Goal: Task Accomplishment & Management: Manage account settings

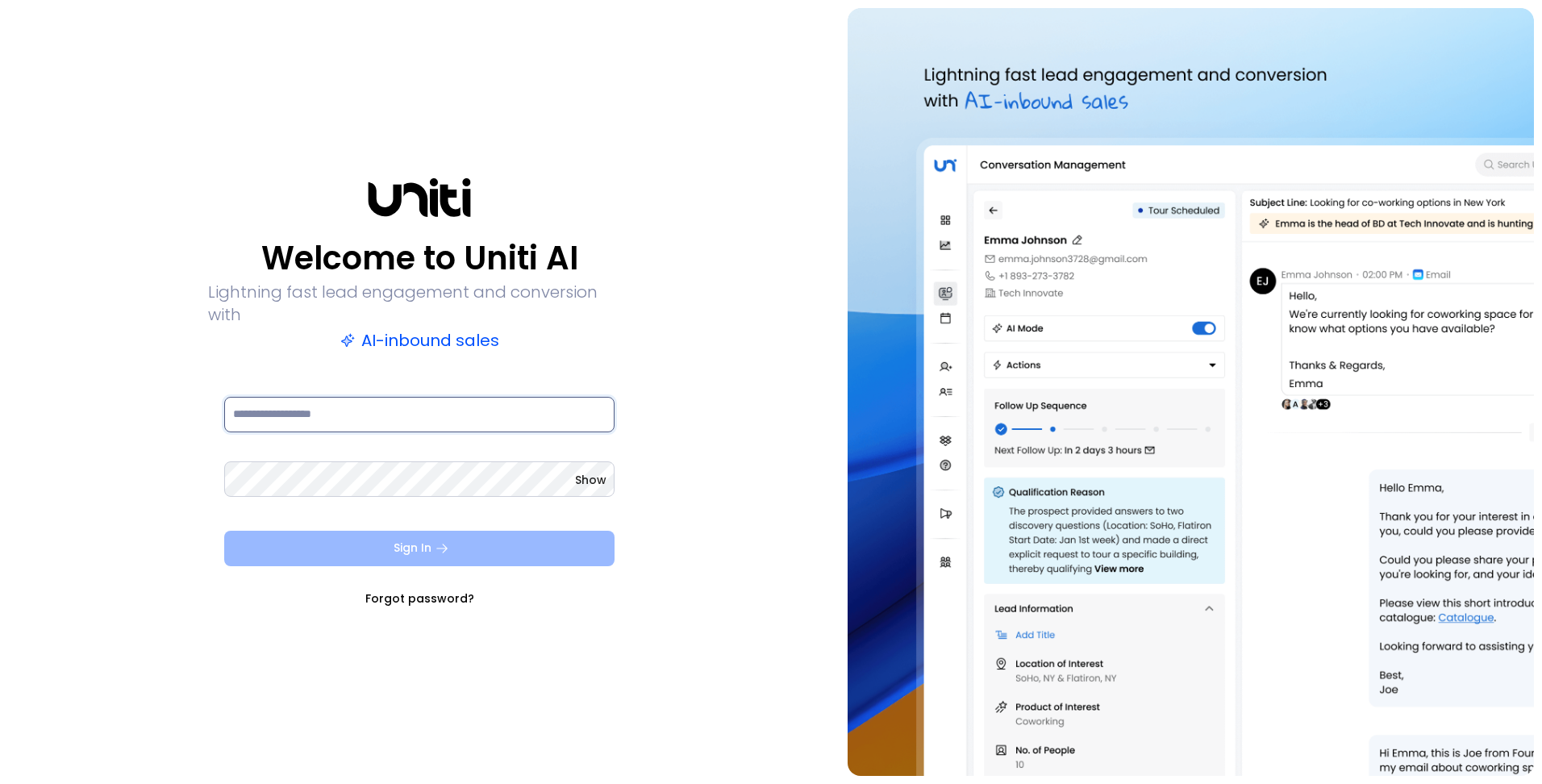
type input "**********"
click at [416, 535] on button "Sign In" at bounding box center [419, 548] width 390 height 35
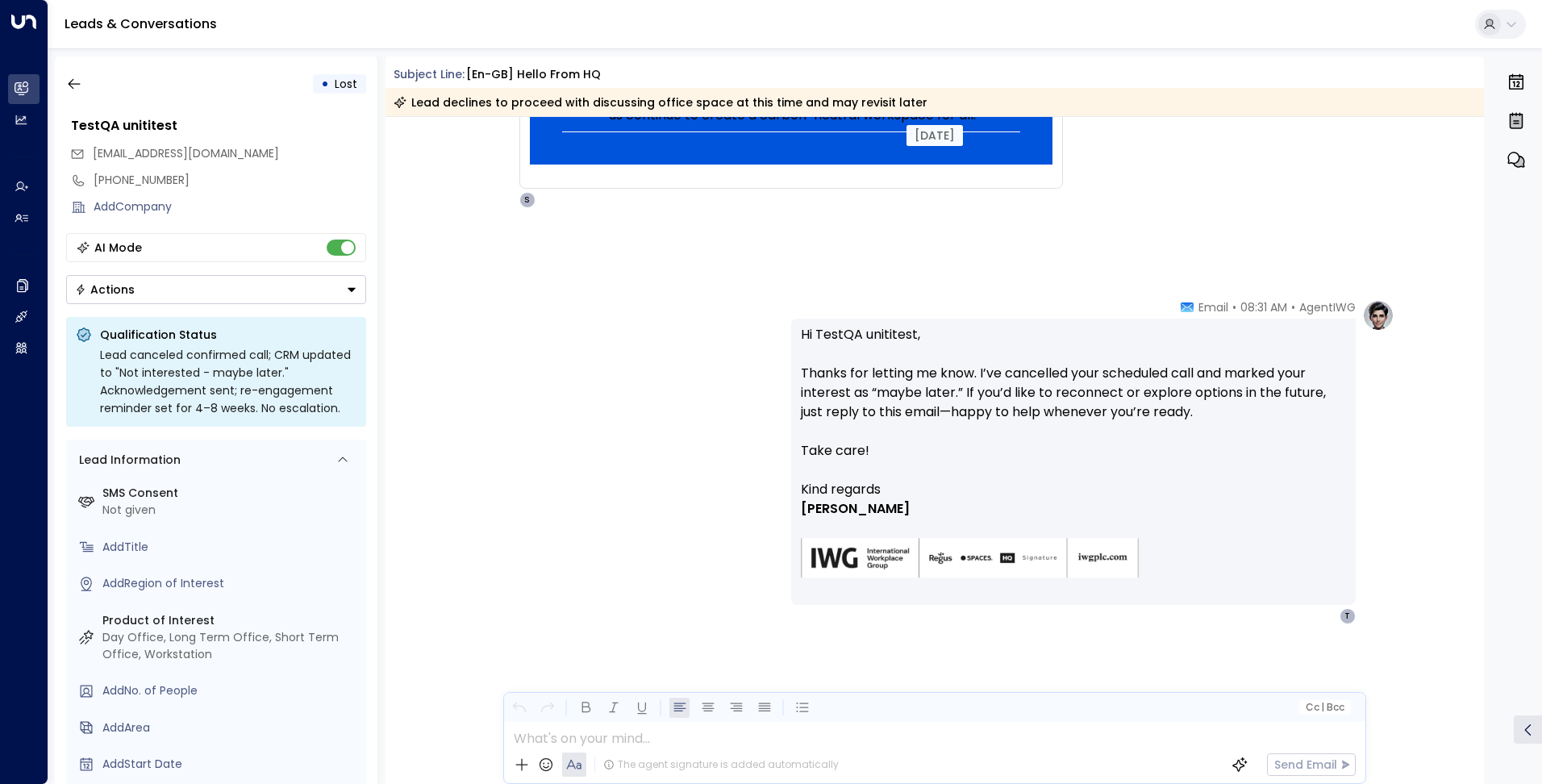
scroll to position [1076, 0]
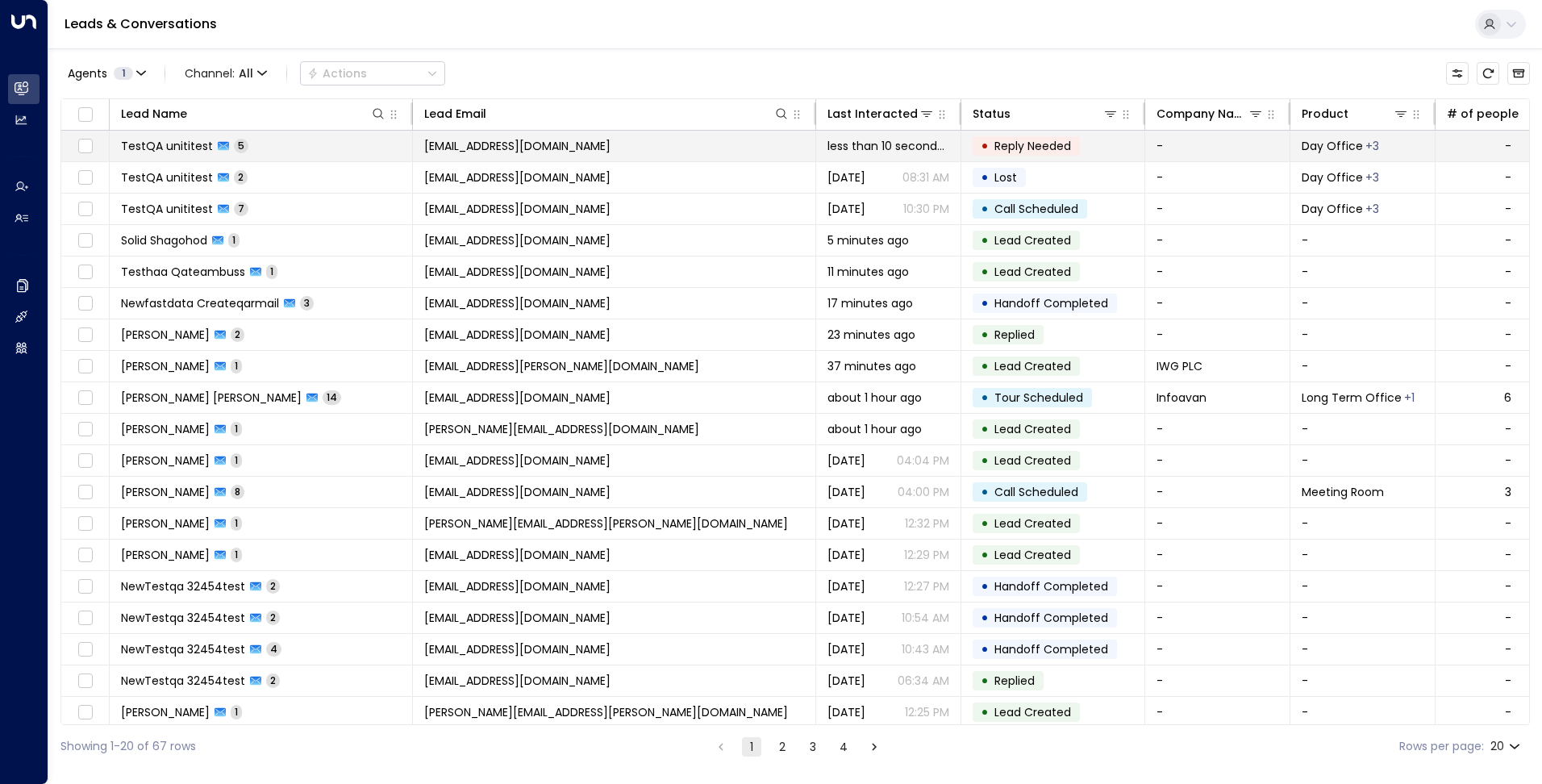
click at [595, 147] on td "[EMAIL_ADDRESS][DOMAIN_NAME]" at bounding box center [614, 145] width 403 height 31
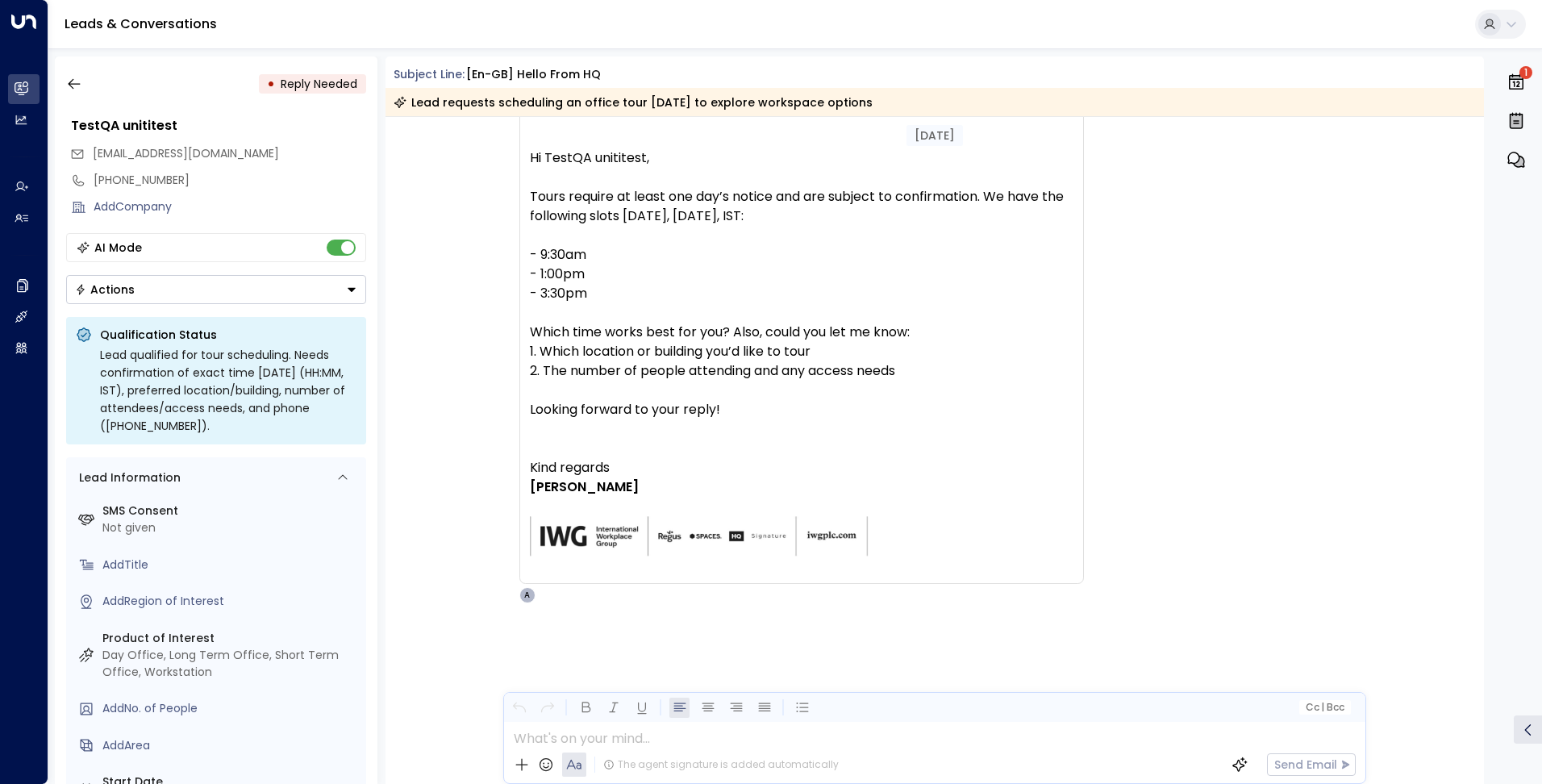
scroll to position [2769, 0]
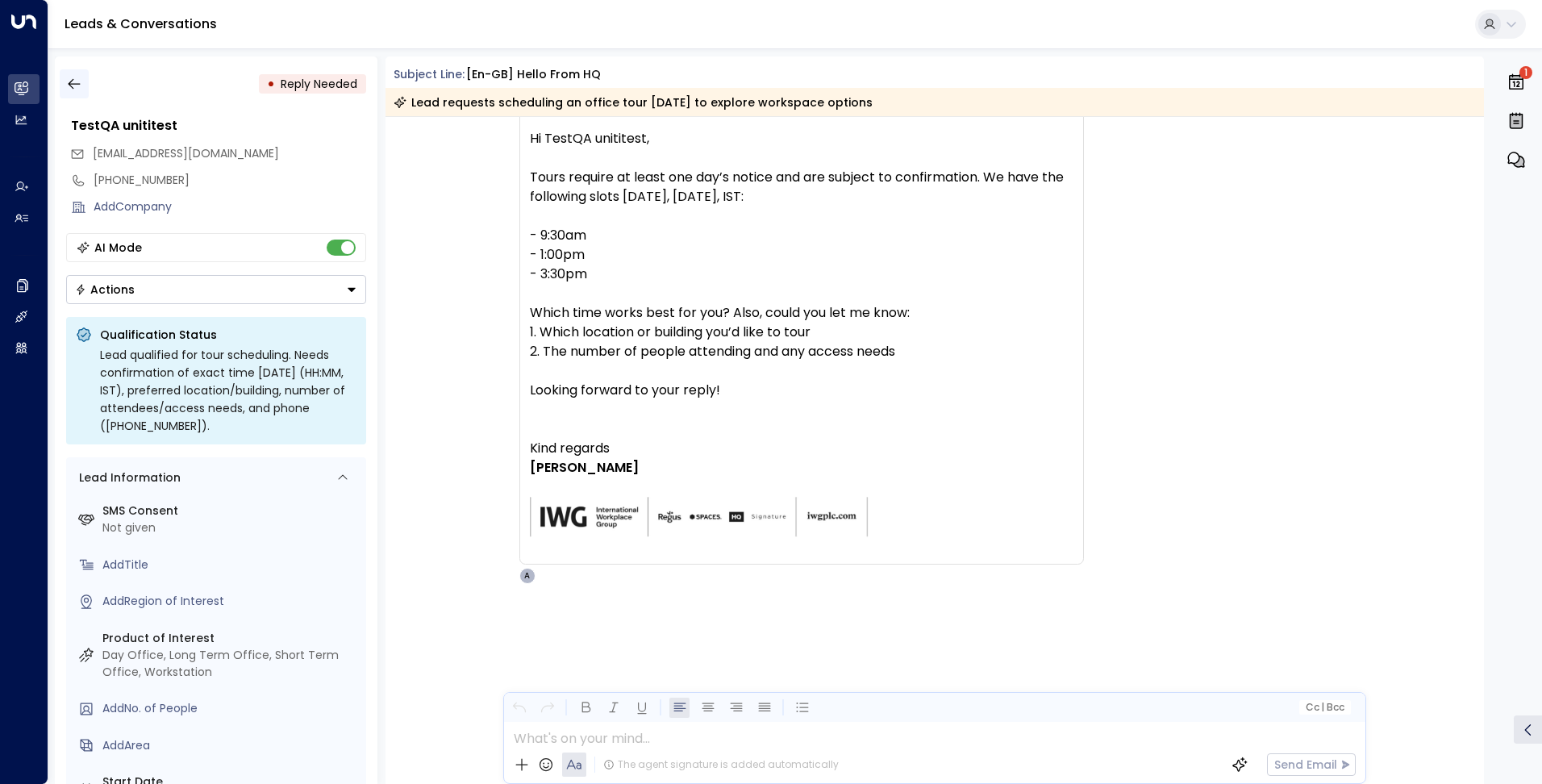
click at [71, 78] on icon "button" at bounding box center [74, 84] width 16 height 16
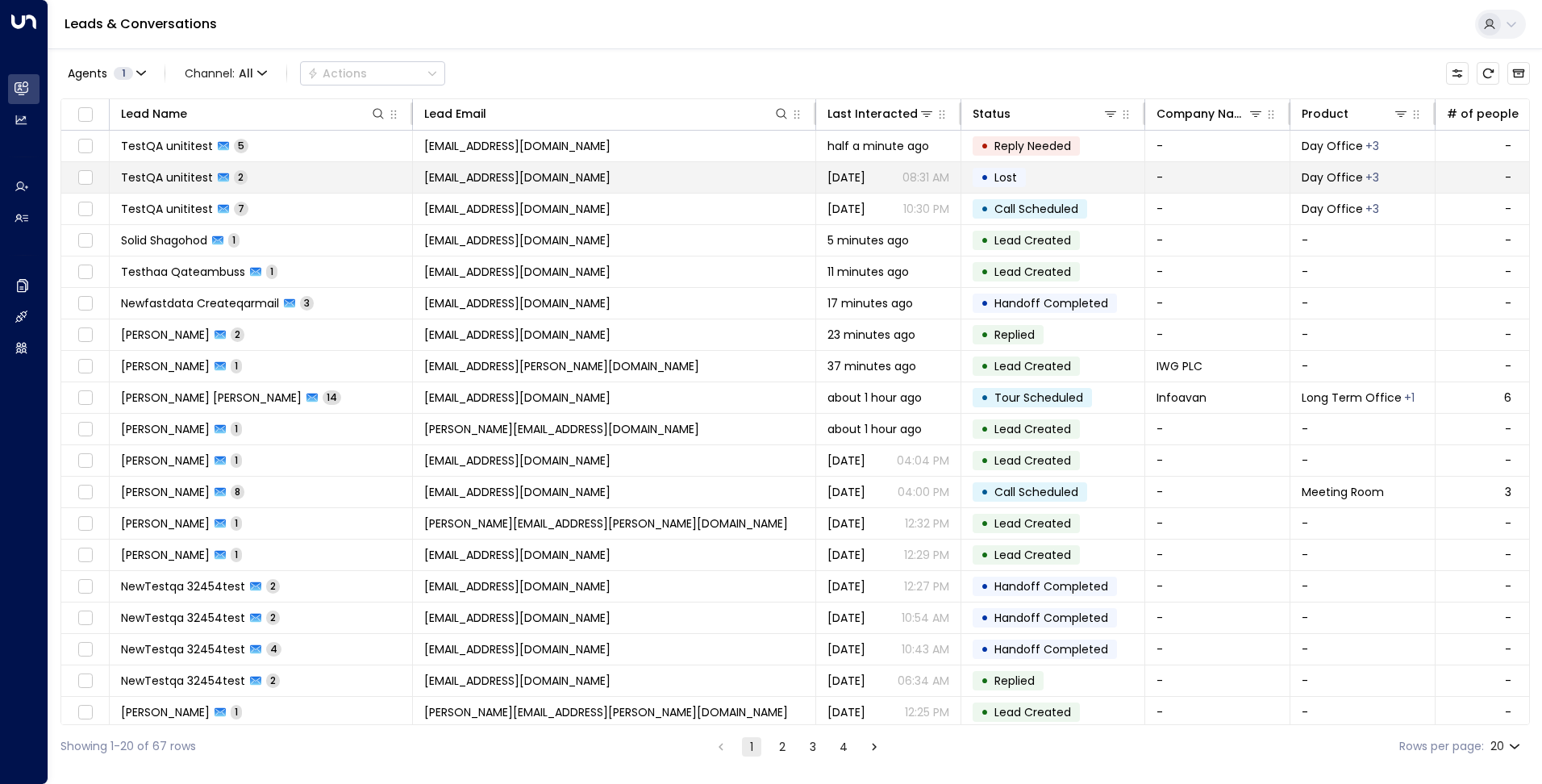
click at [196, 180] on span "TestQA unititest" at bounding box center [166, 177] width 92 height 16
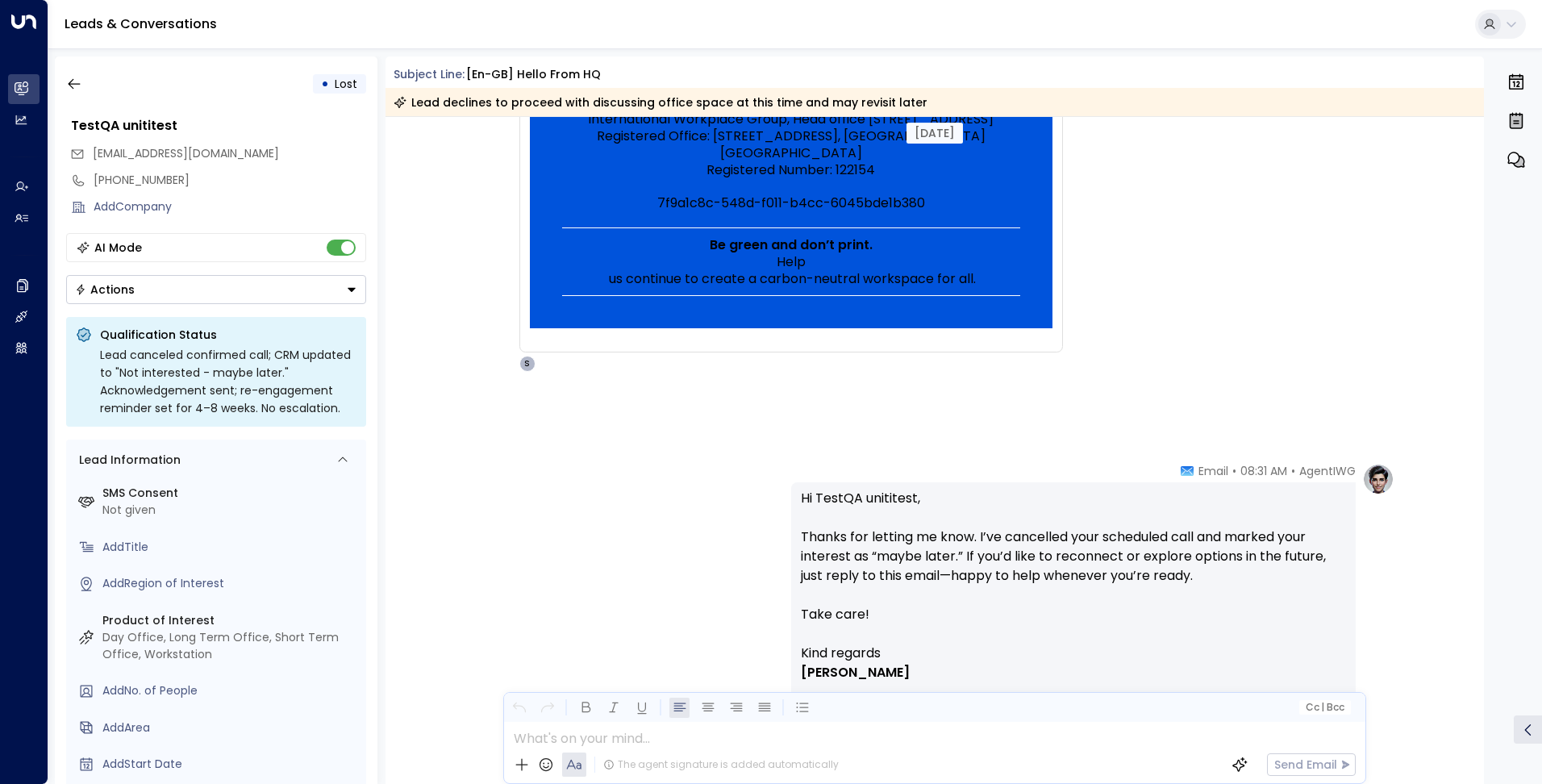
scroll to position [1076, 0]
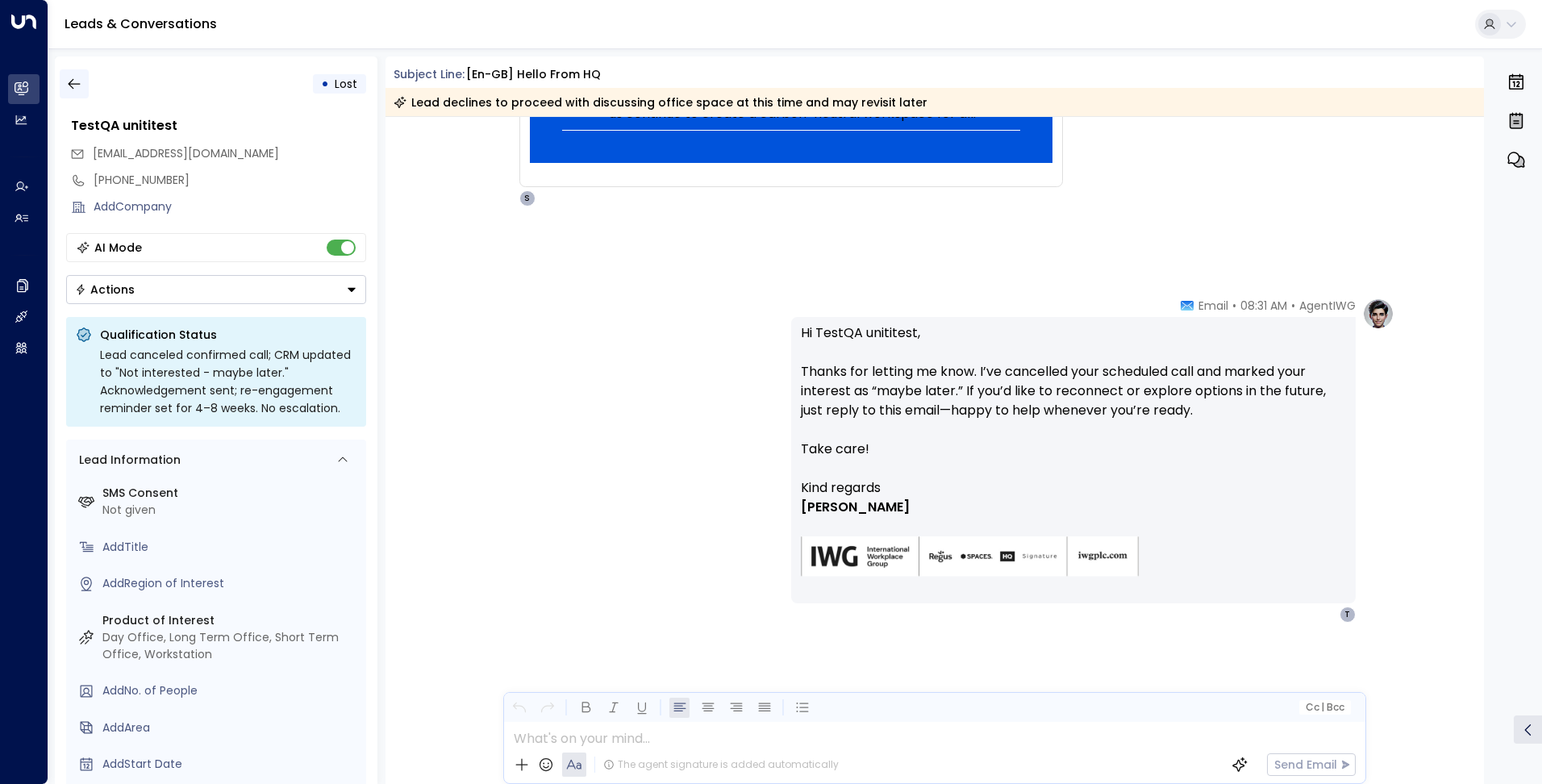
click at [80, 82] on icon "button" at bounding box center [74, 84] width 16 height 16
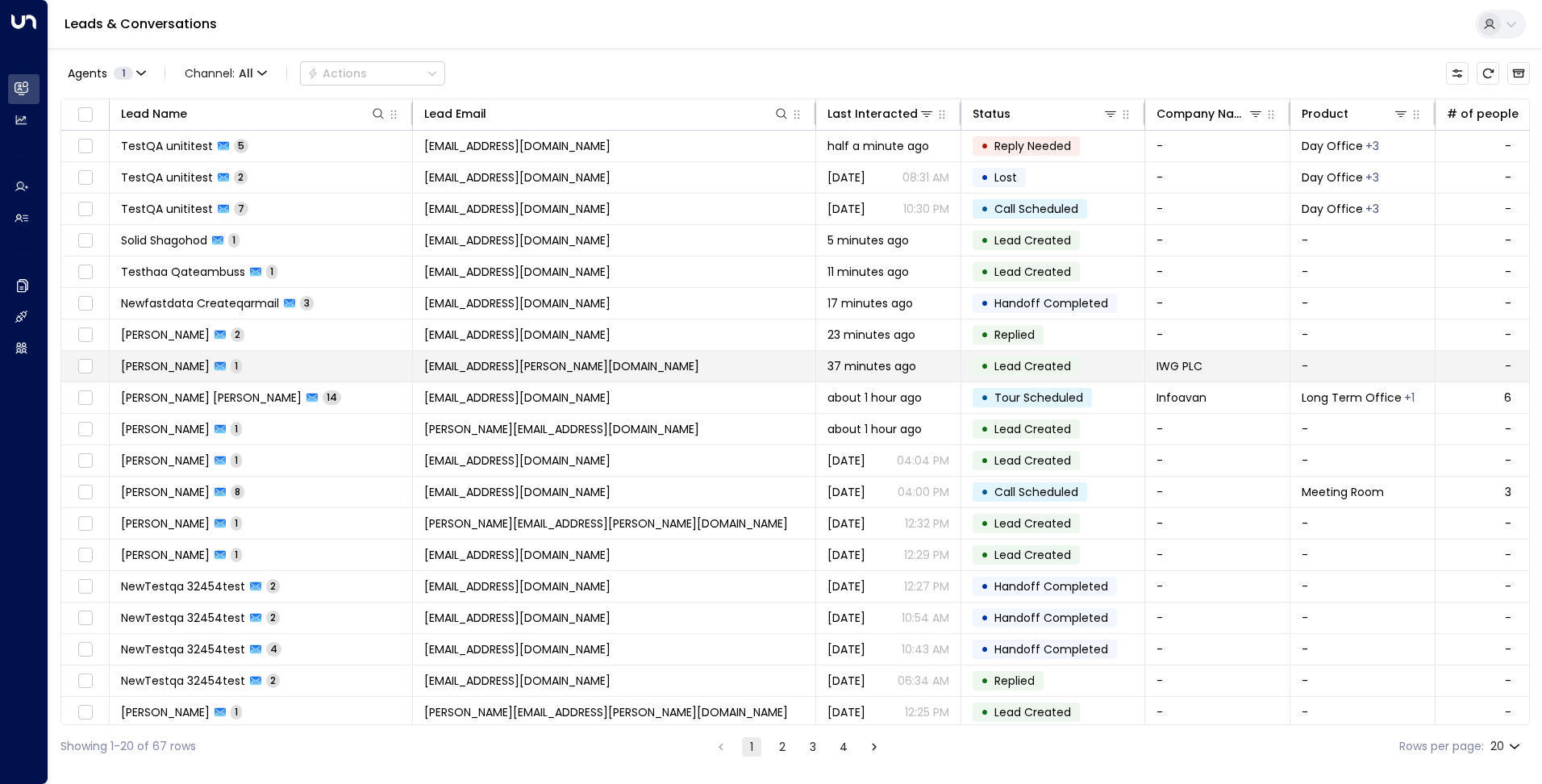
click at [348, 376] on td "[PERSON_NAME] 1" at bounding box center [261, 365] width 303 height 31
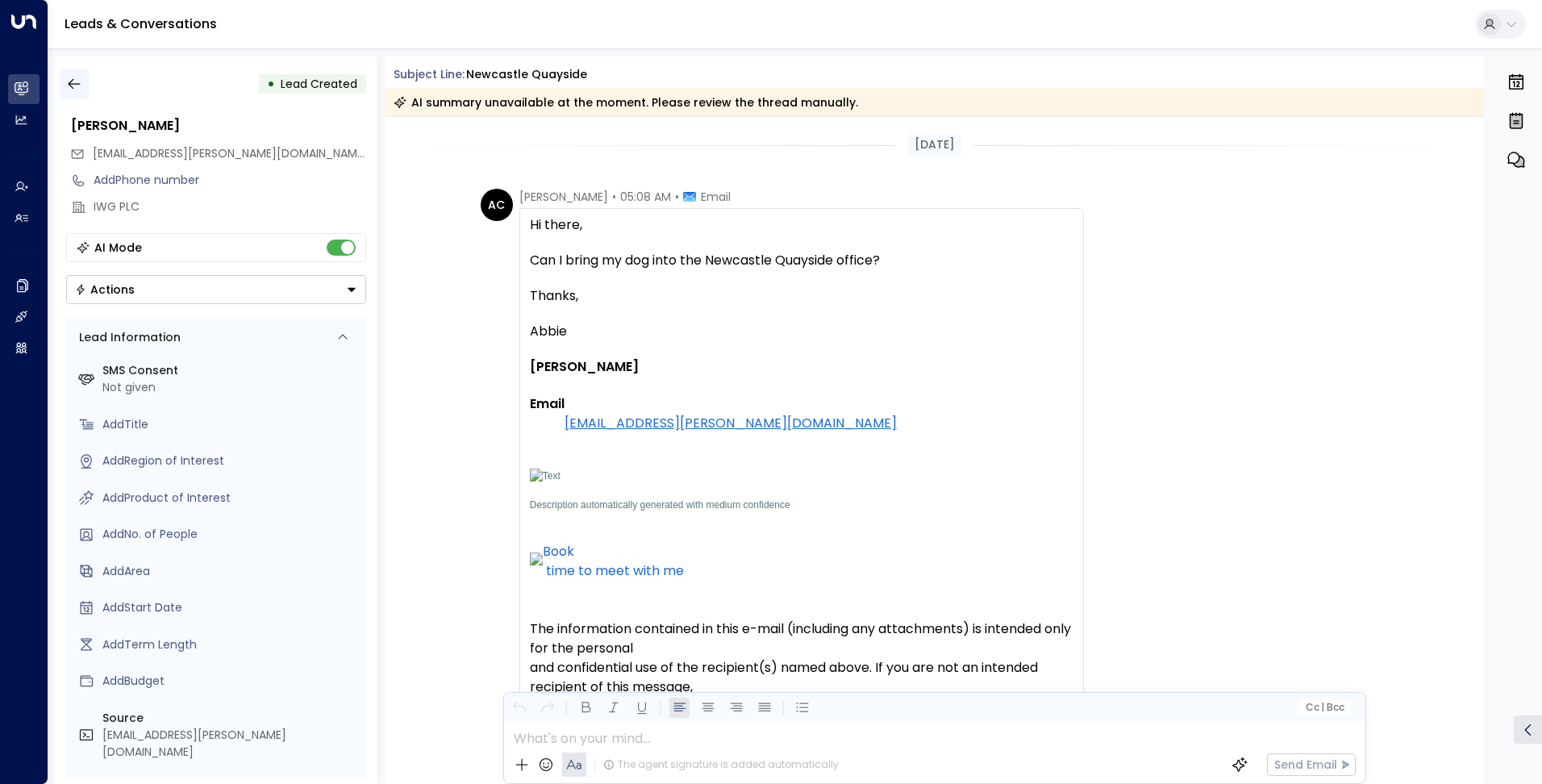
click at [78, 86] on icon "button" at bounding box center [74, 84] width 16 height 16
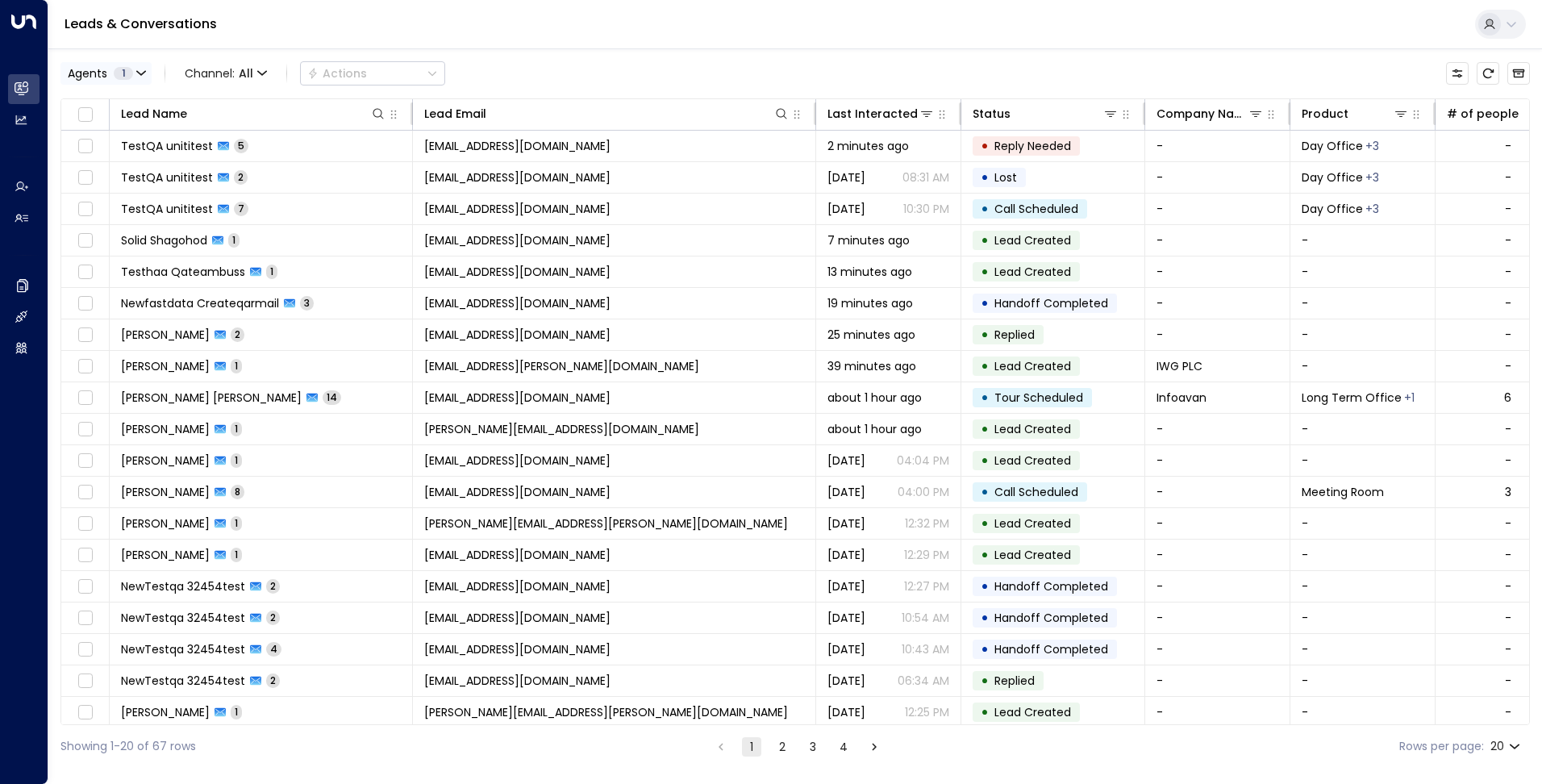
click at [145, 70] on icon "button" at bounding box center [141, 73] width 10 height 10
click at [145, 70] on div at bounding box center [771, 392] width 1542 height 784
click at [723, 121] on div at bounding box center [638, 114] width 303 height 16
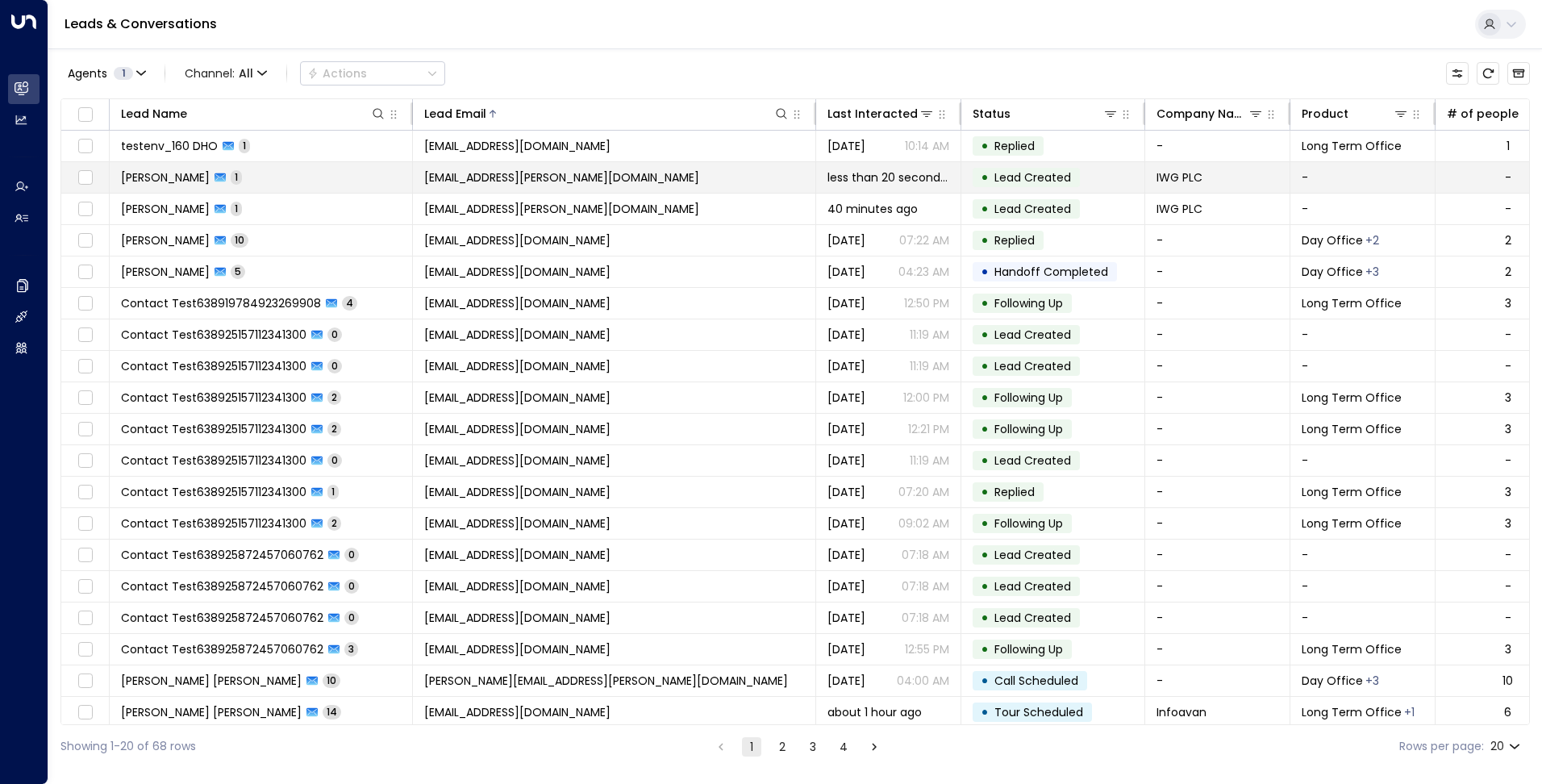
click at [399, 185] on td "[PERSON_NAME] 1" at bounding box center [261, 177] width 303 height 31
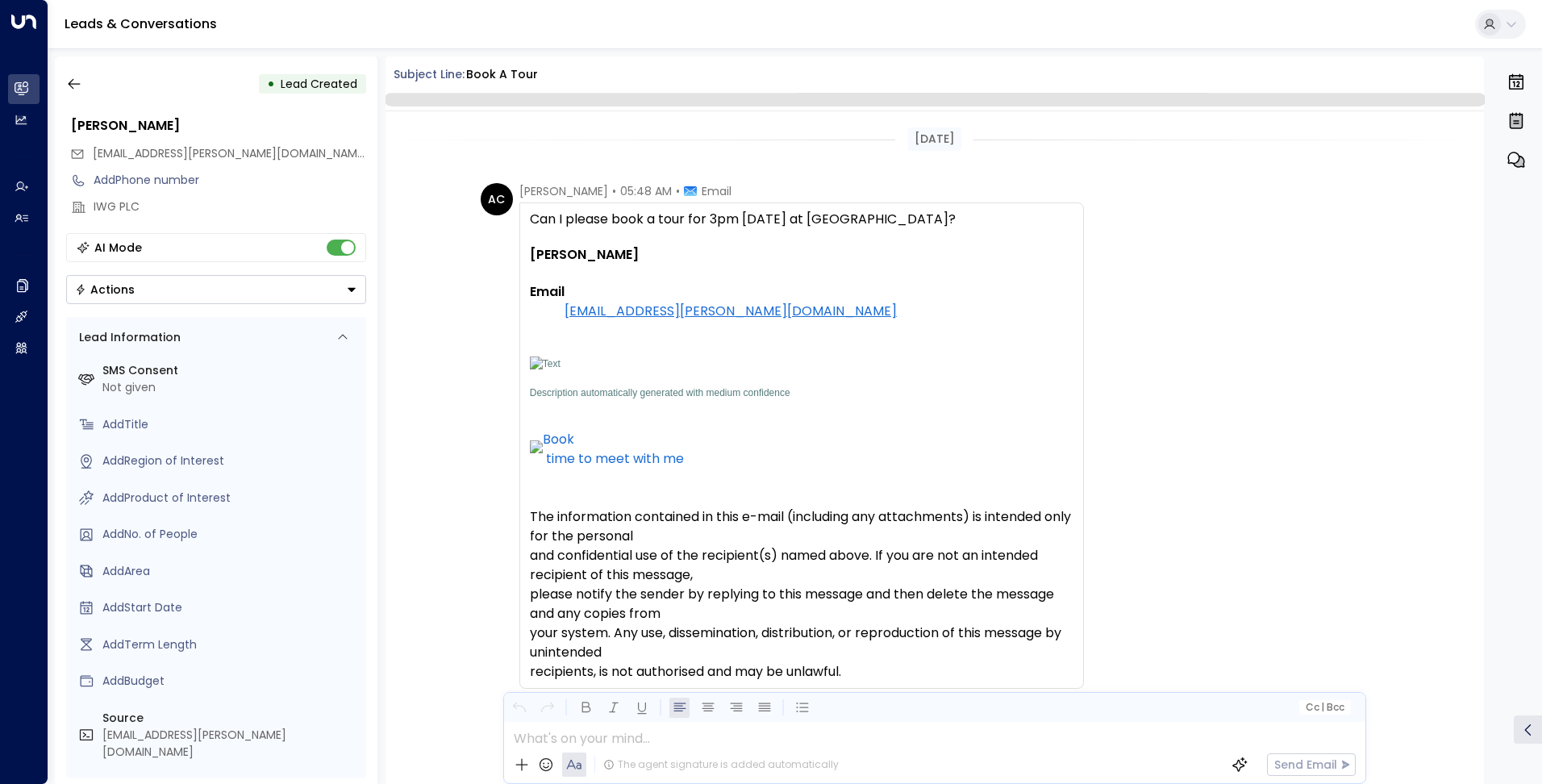
scroll to position [145, 0]
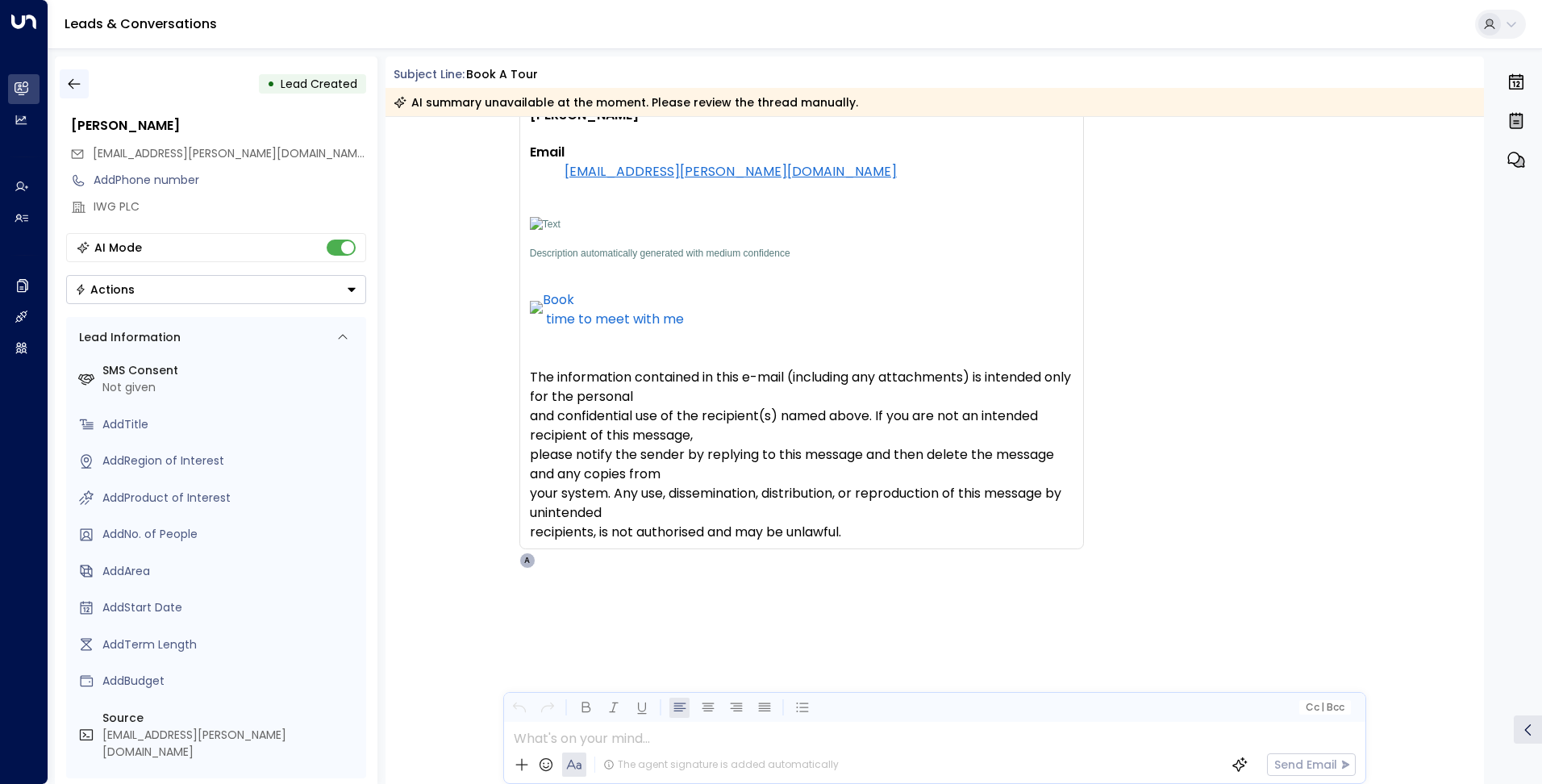
click at [80, 85] on icon "button" at bounding box center [74, 84] width 16 height 16
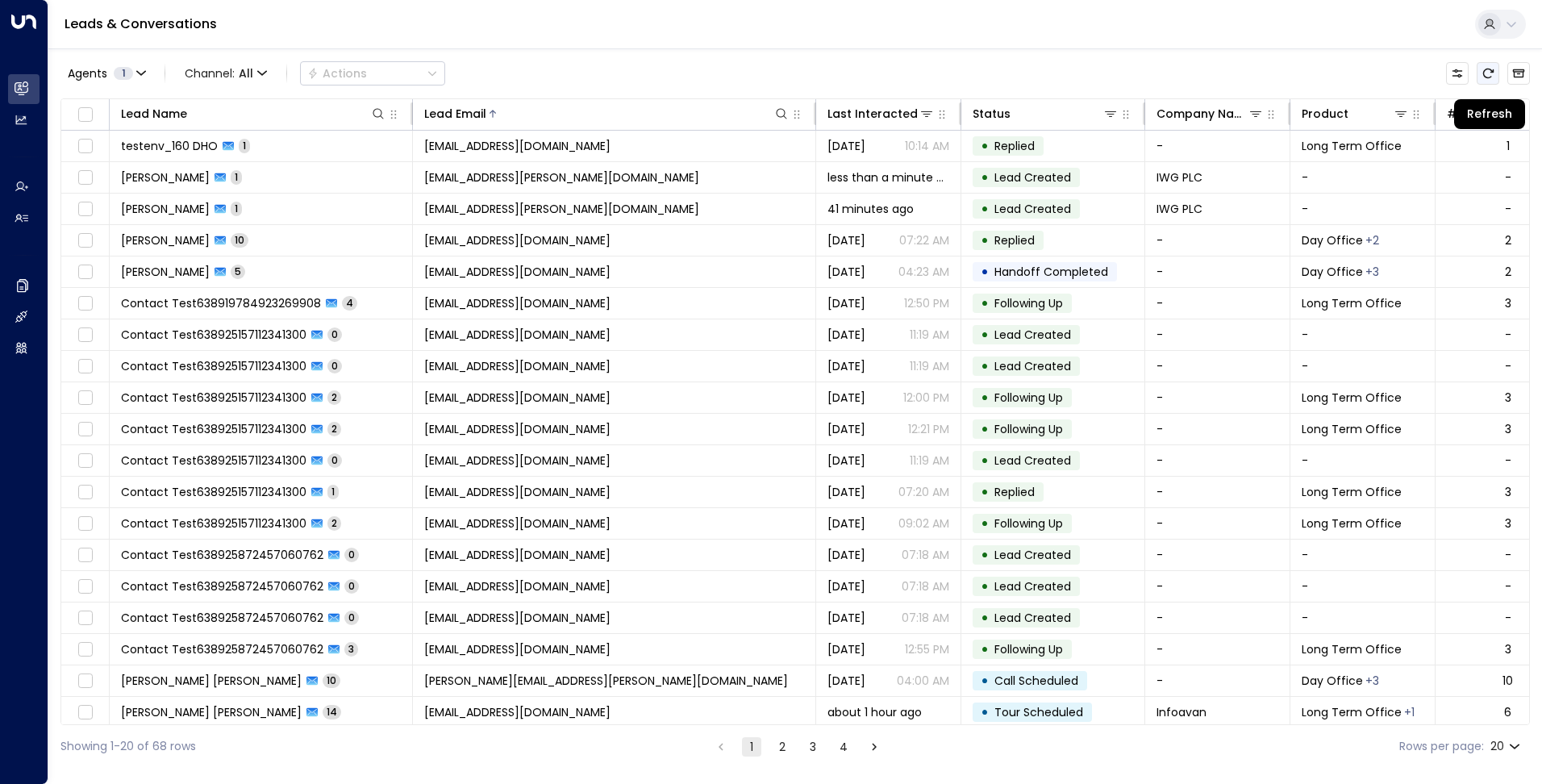
click at [1494, 72] on button "Refresh" at bounding box center [1488, 74] width 23 height 23
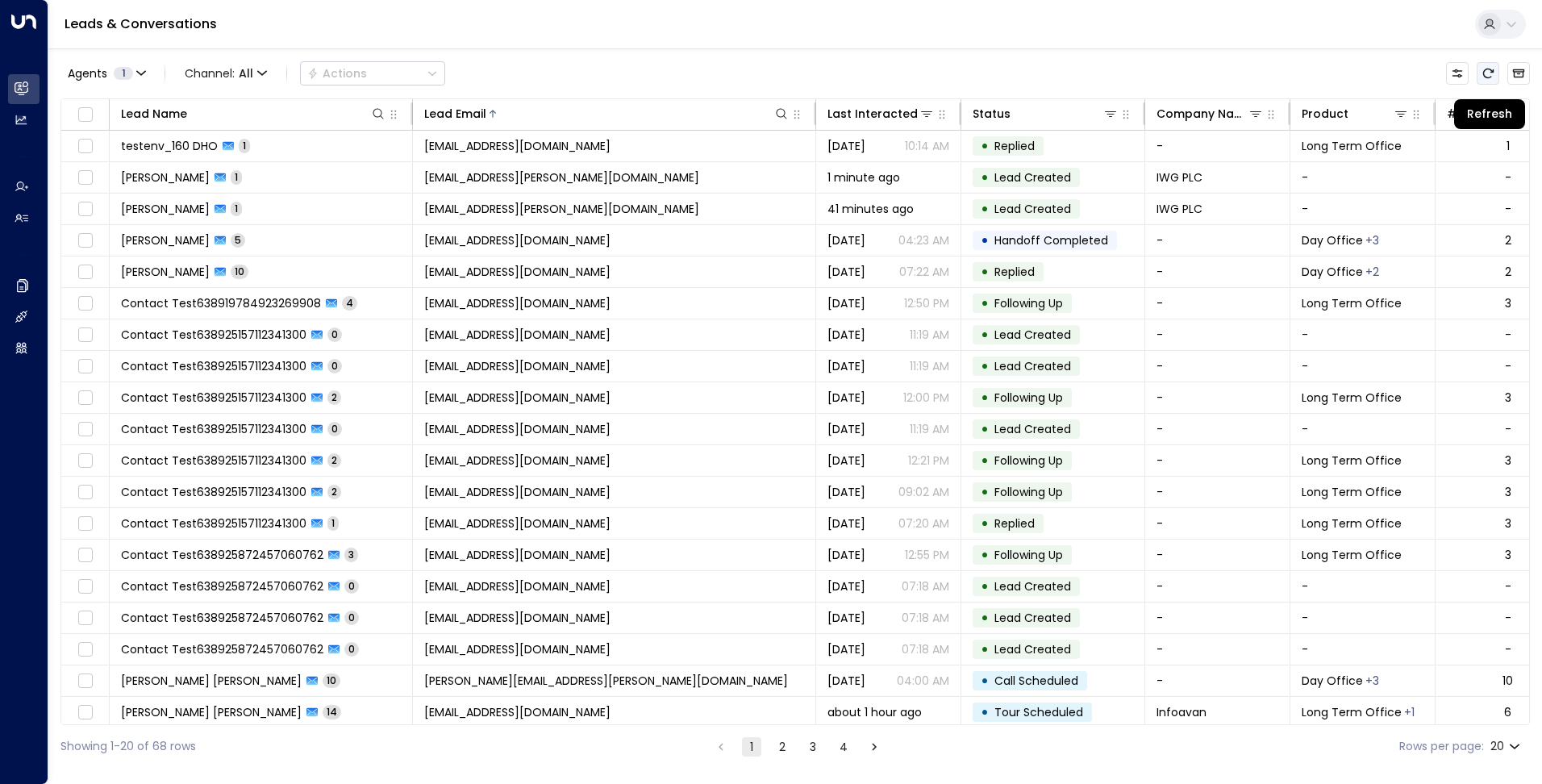
click at [1494, 72] on button "Refresh" at bounding box center [1488, 74] width 23 height 23
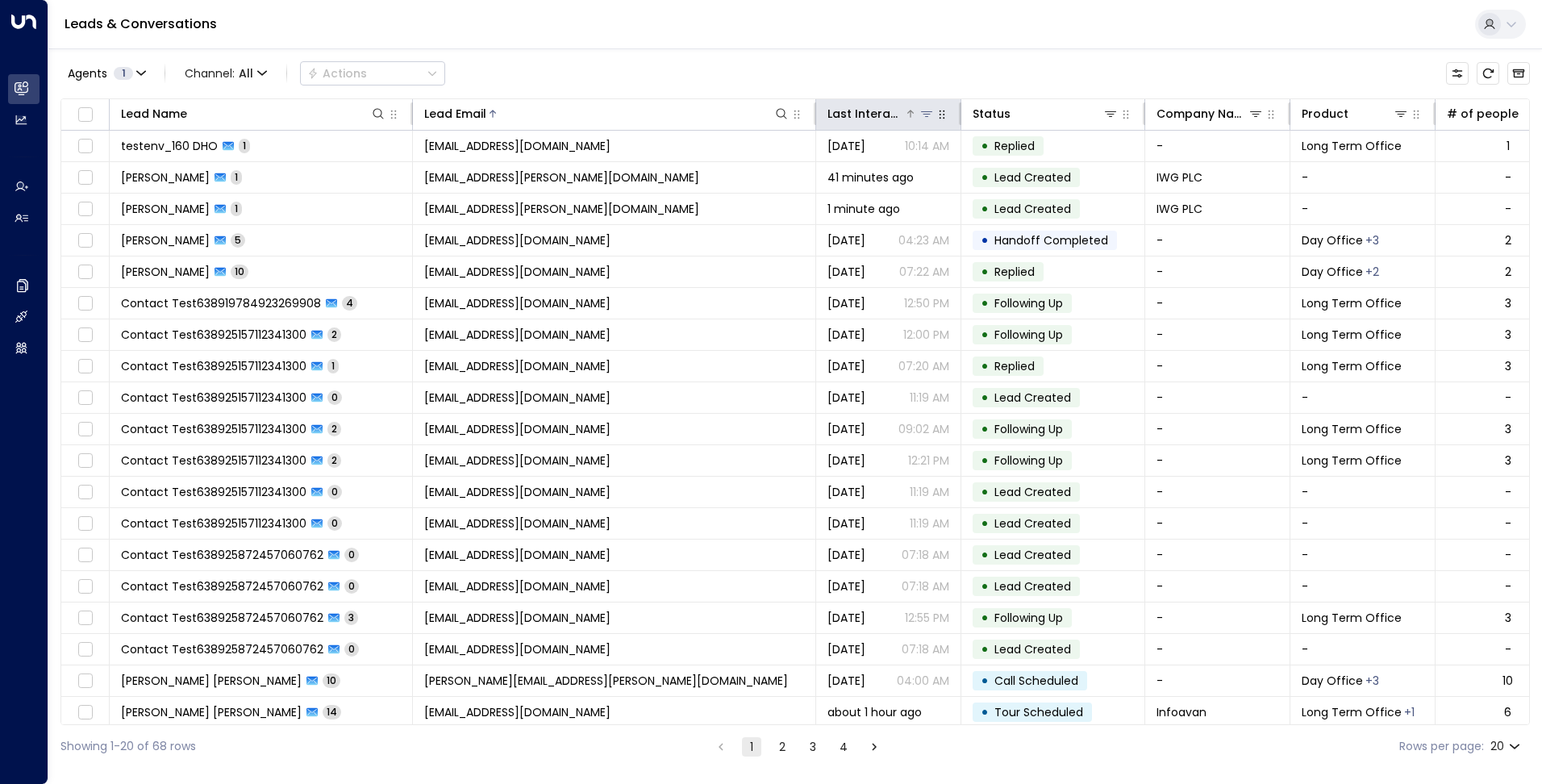
click at [917, 118] on div at bounding box center [919, 114] width 31 height 16
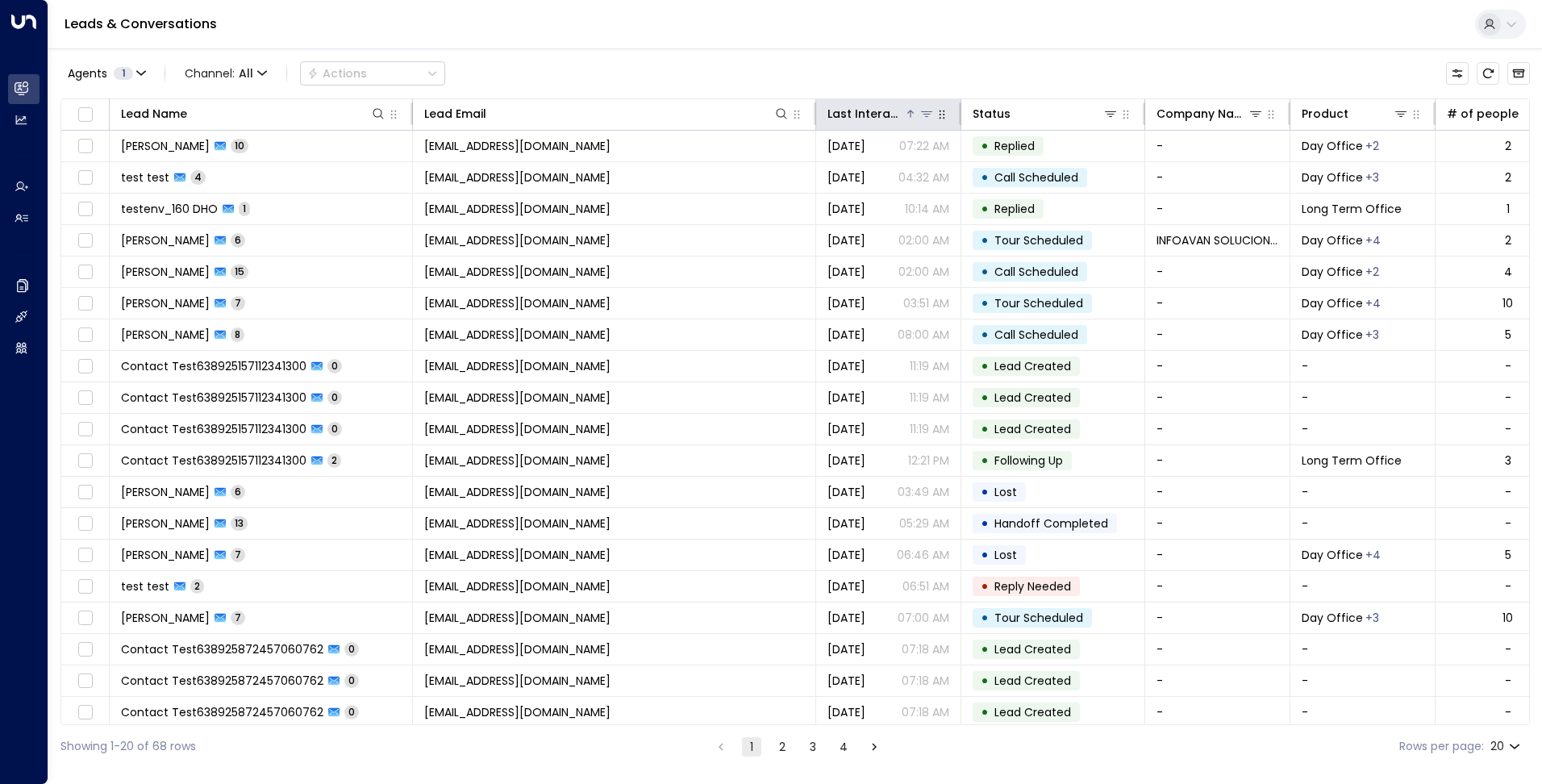
click at [905, 107] on div at bounding box center [919, 114] width 31 height 16
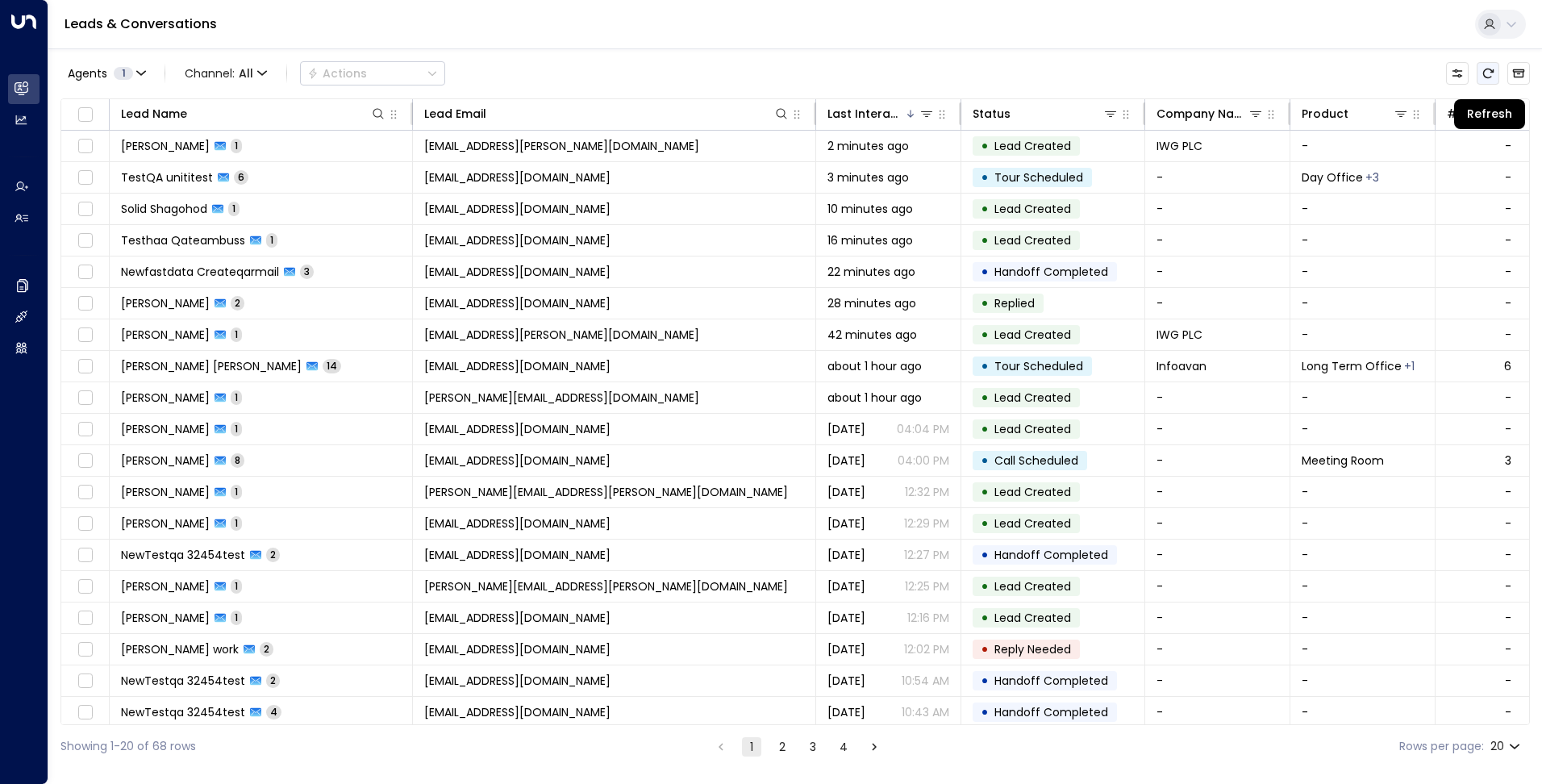
click at [1487, 74] on icon "Refresh" at bounding box center [1488, 73] width 13 height 13
click at [1488, 75] on icon "Refresh" at bounding box center [1488, 73] width 13 height 13
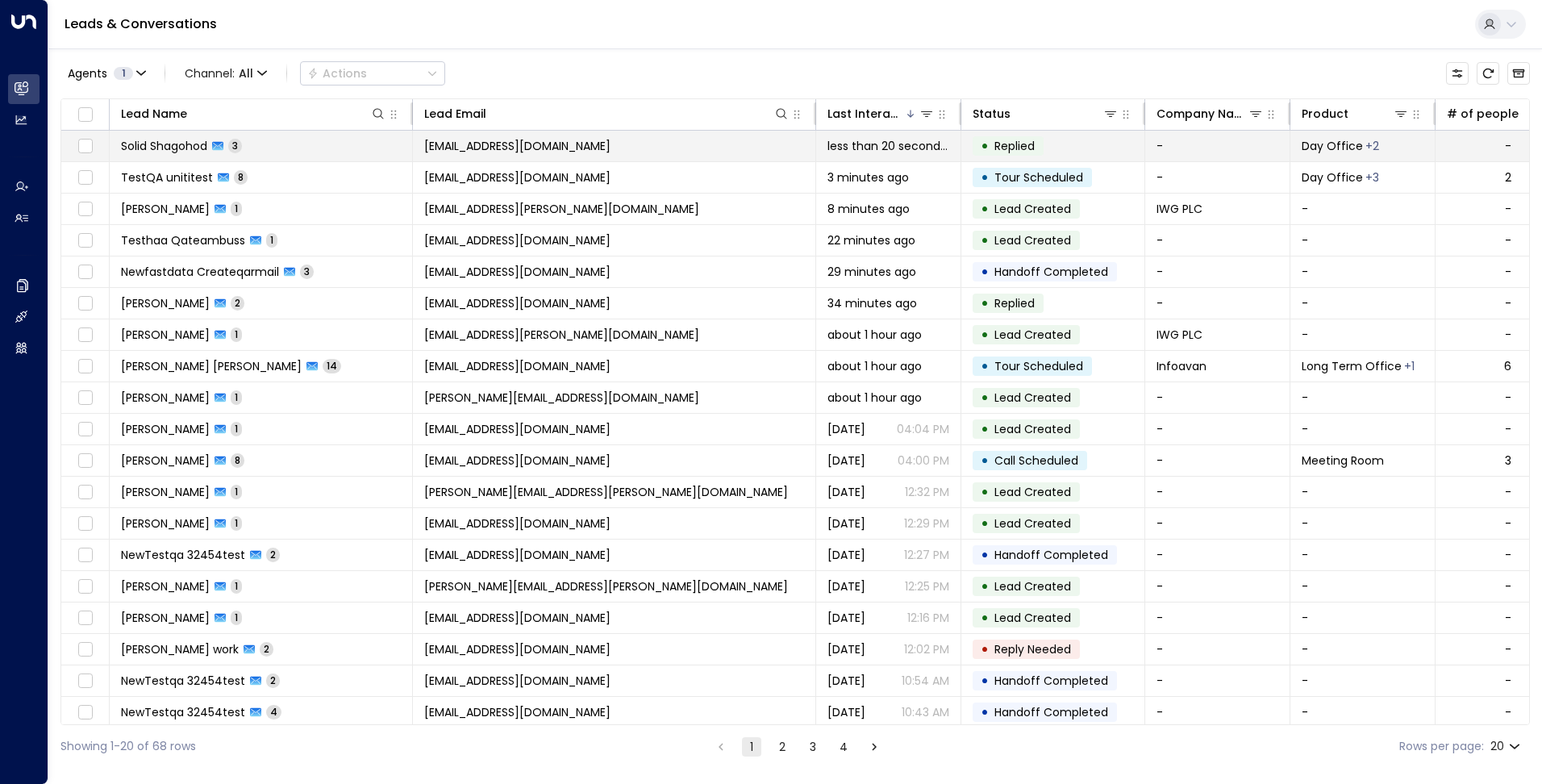
click at [428, 142] on span "[EMAIL_ADDRESS][DOMAIN_NAME]" at bounding box center [517, 145] width 187 height 16
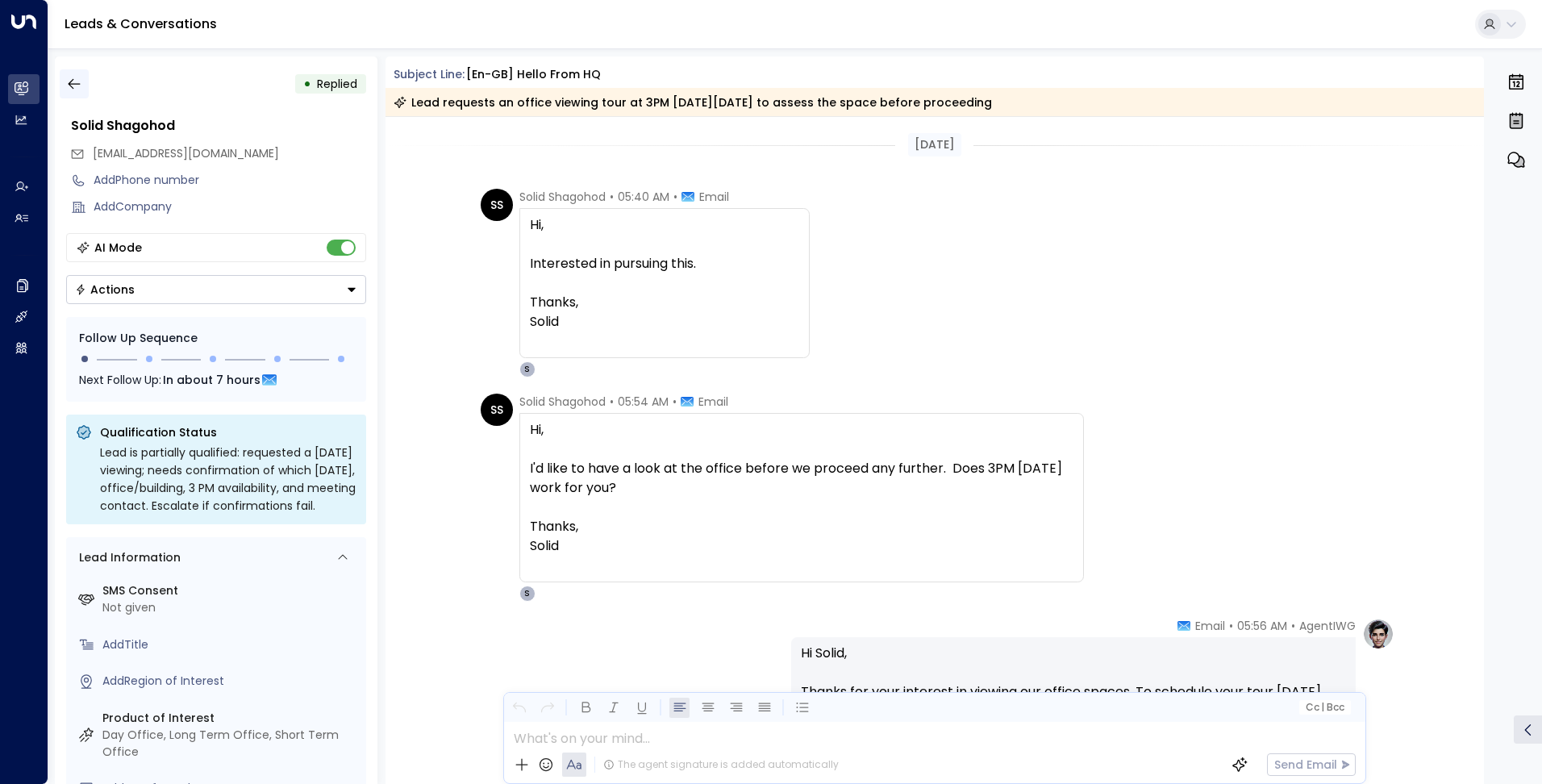
click at [78, 87] on icon "button" at bounding box center [74, 84] width 16 height 16
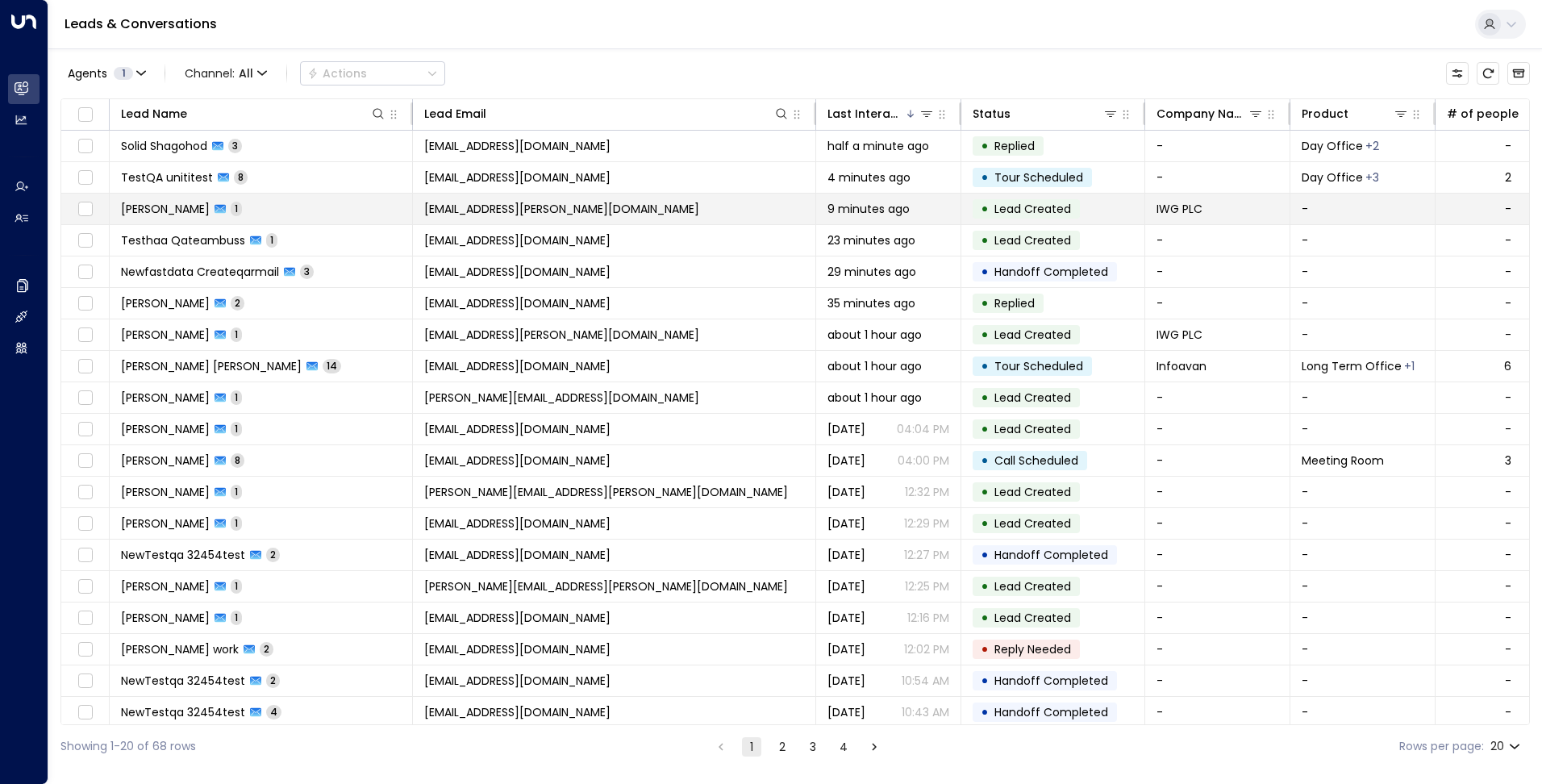
click at [574, 208] on span "[EMAIL_ADDRESS][PERSON_NAME][DOMAIN_NAME]" at bounding box center [562, 208] width 275 height 16
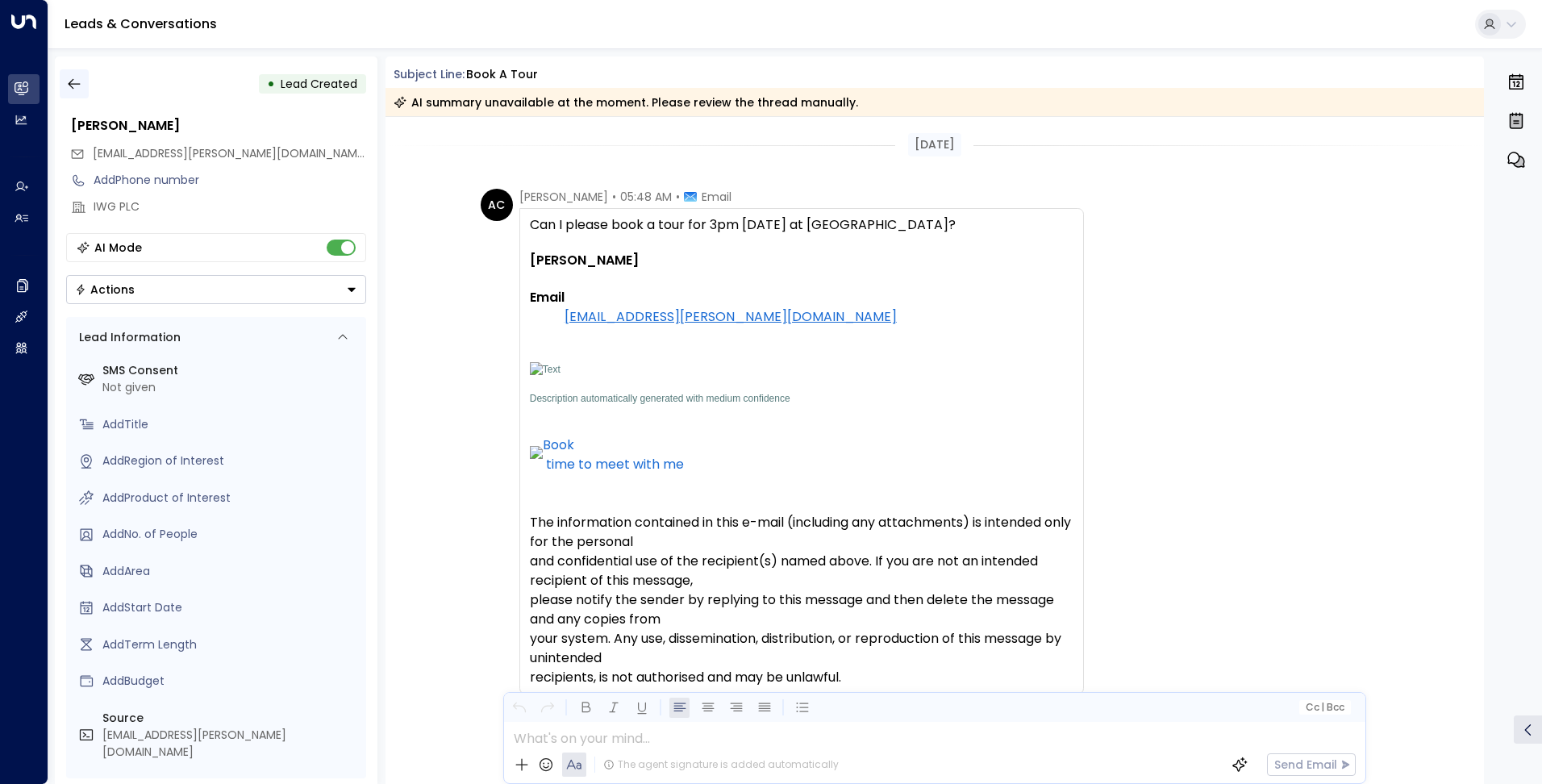
click at [67, 84] on icon "button" at bounding box center [74, 84] width 12 height 11
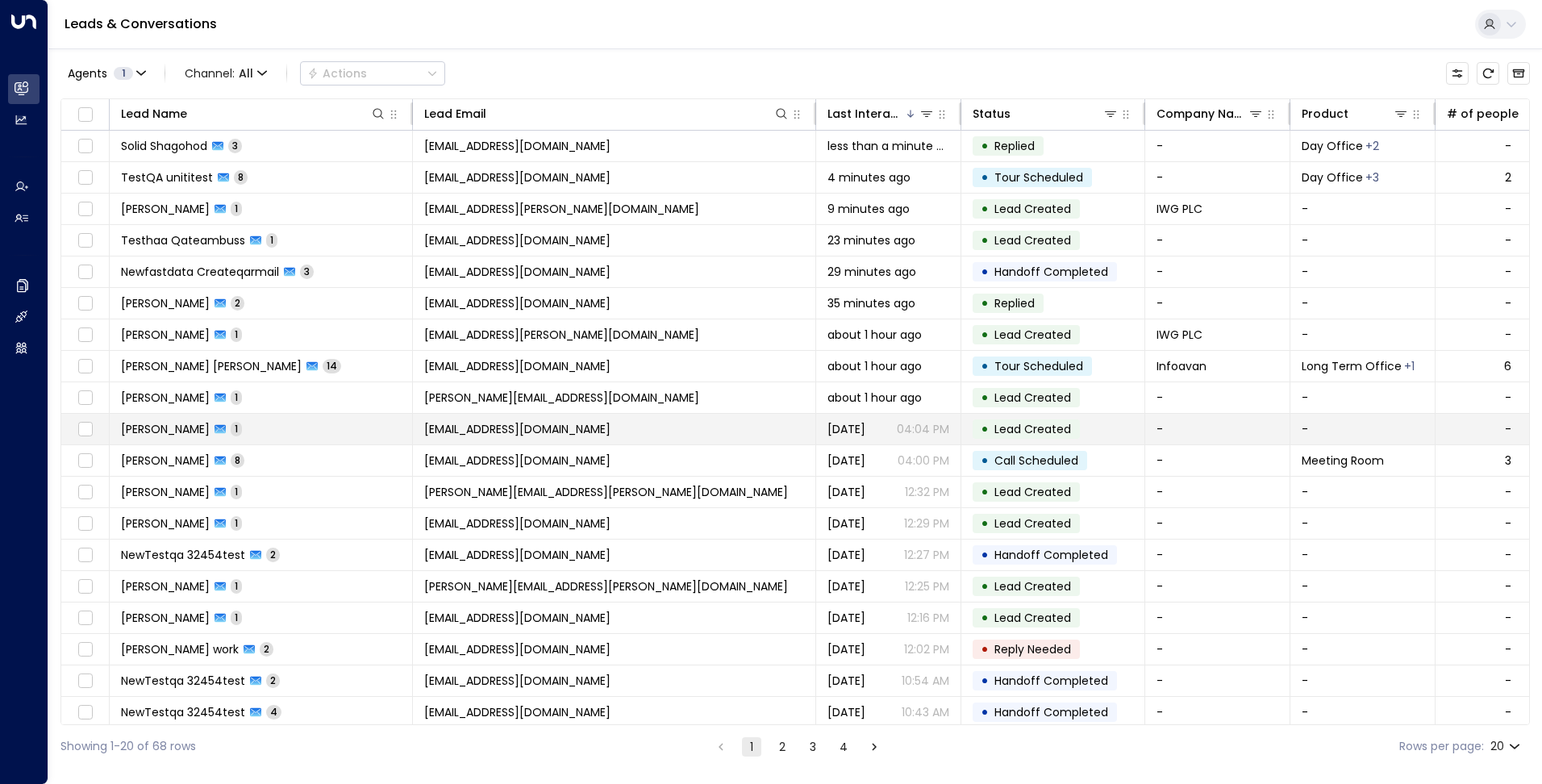
click at [539, 415] on td "[EMAIL_ADDRESS][DOMAIN_NAME]" at bounding box center [614, 428] width 403 height 31
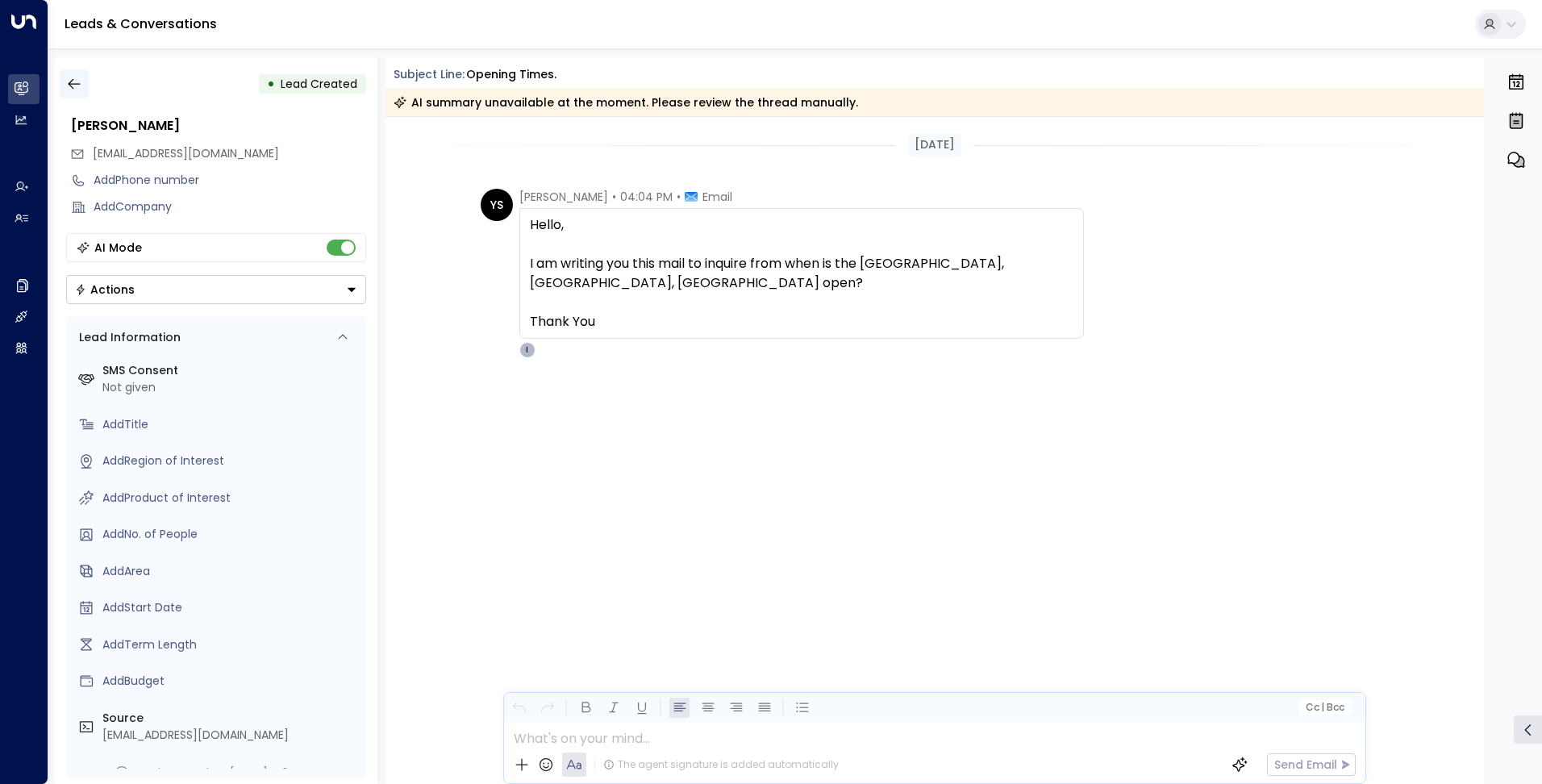
click at [75, 86] on icon "button" at bounding box center [74, 84] width 16 height 16
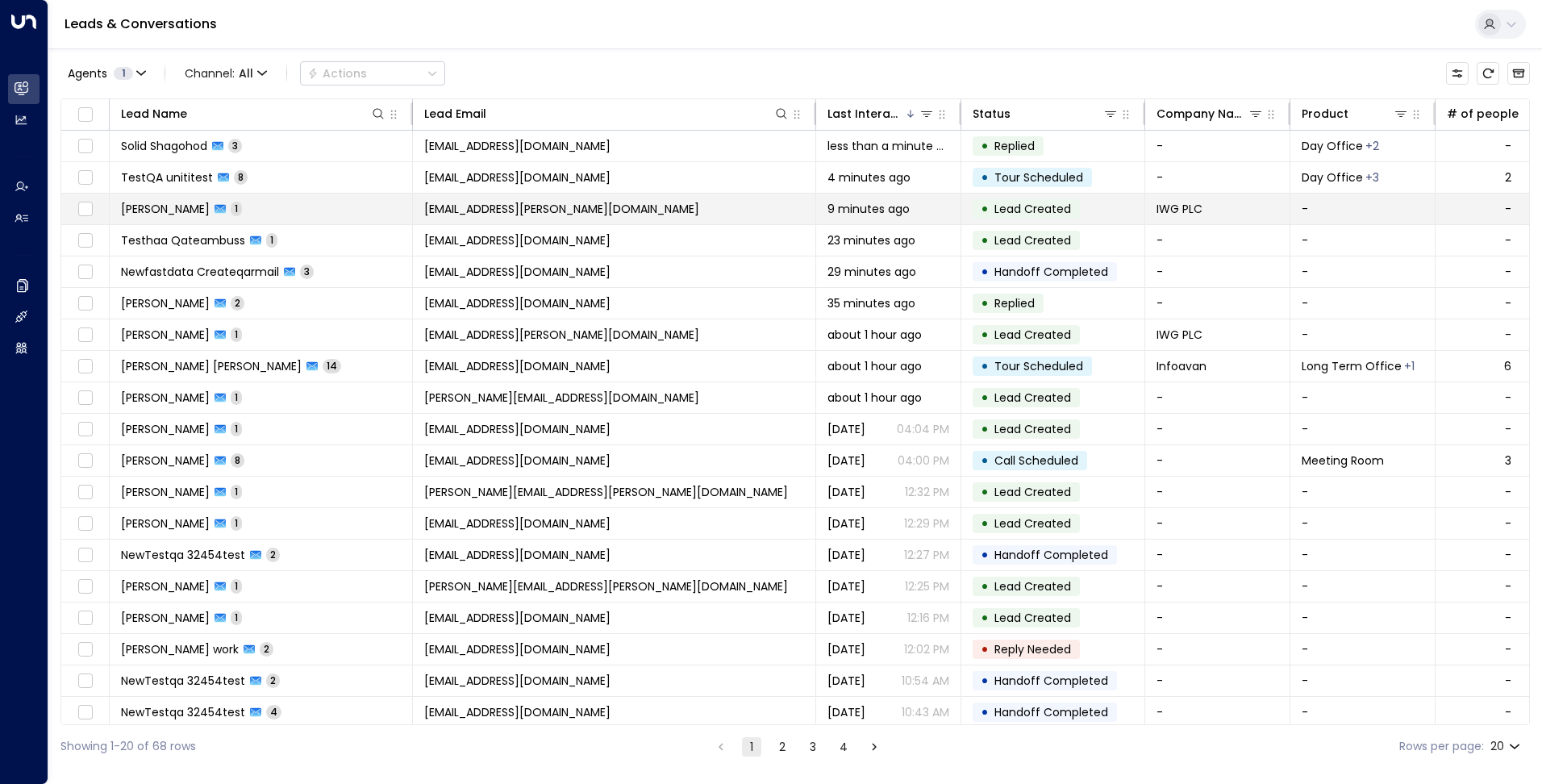
click at [323, 215] on td "[PERSON_NAME] 1" at bounding box center [261, 208] width 303 height 31
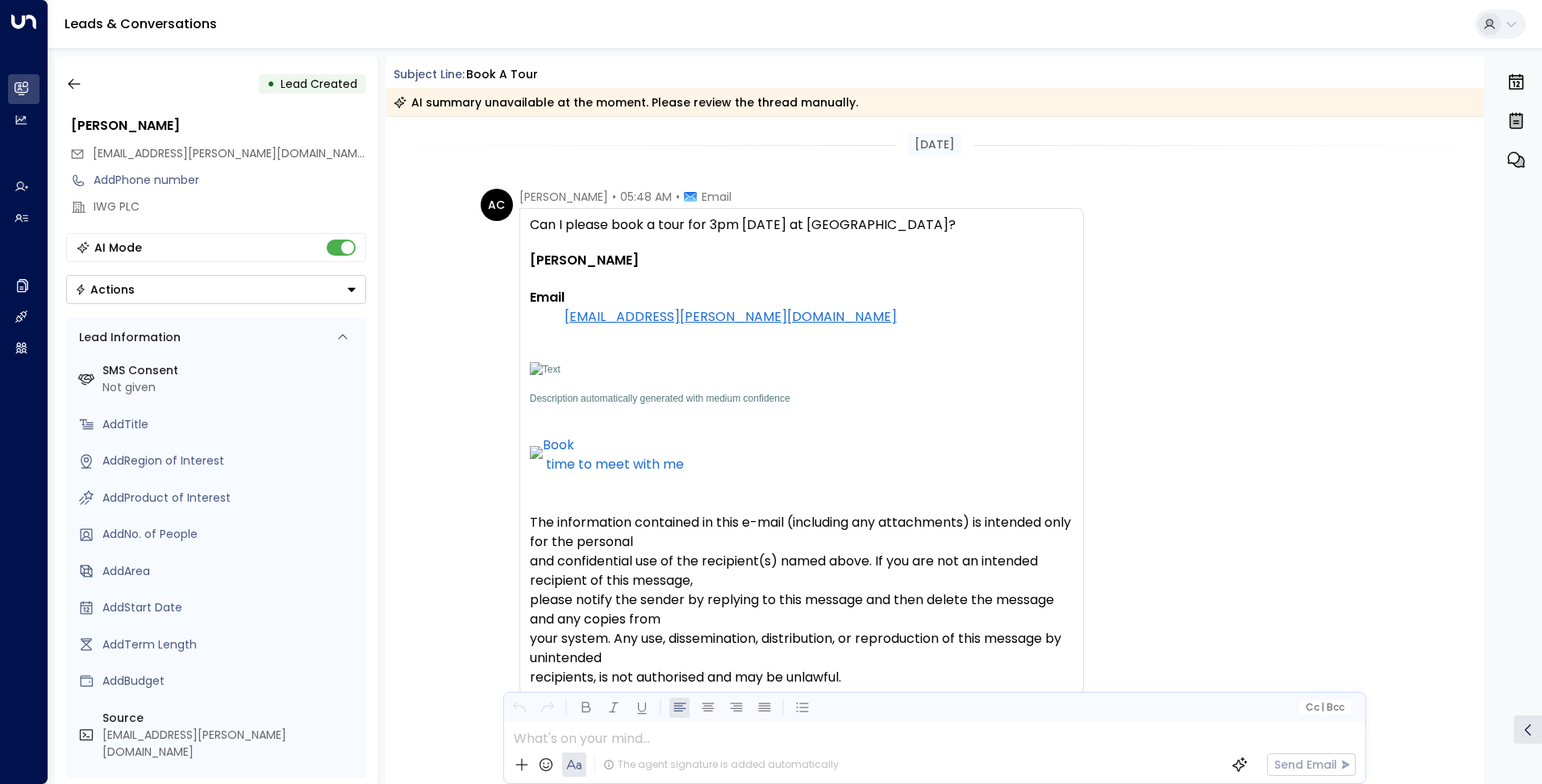
scroll to position [151, 0]
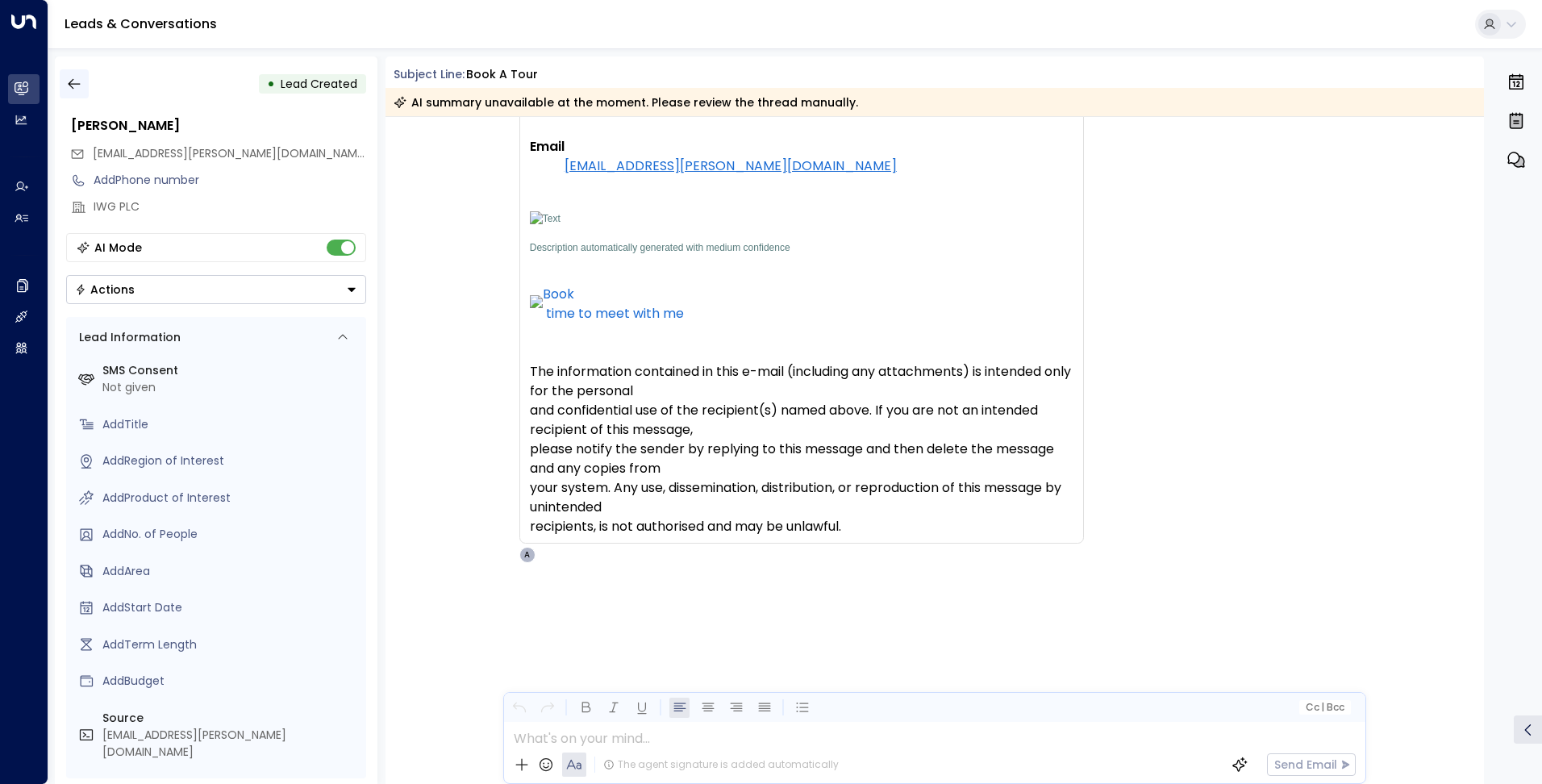
click at [74, 86] on icon "button" at bounding box center [74, 84] width 16 height 16
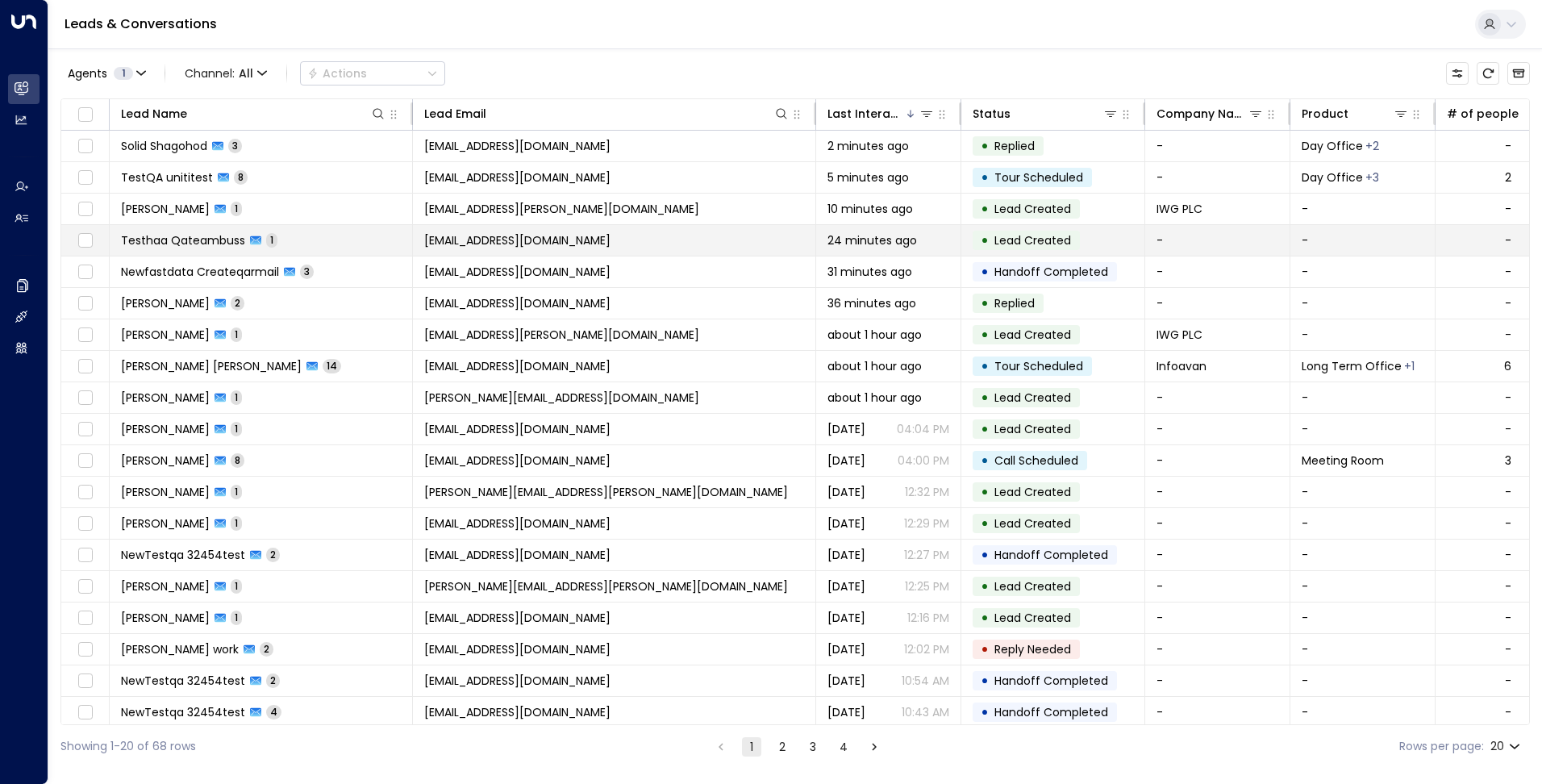
click at [297, 237] on td "Testhaa Qateambuss 1" at bounding box center [261, 240] width 303 height 31
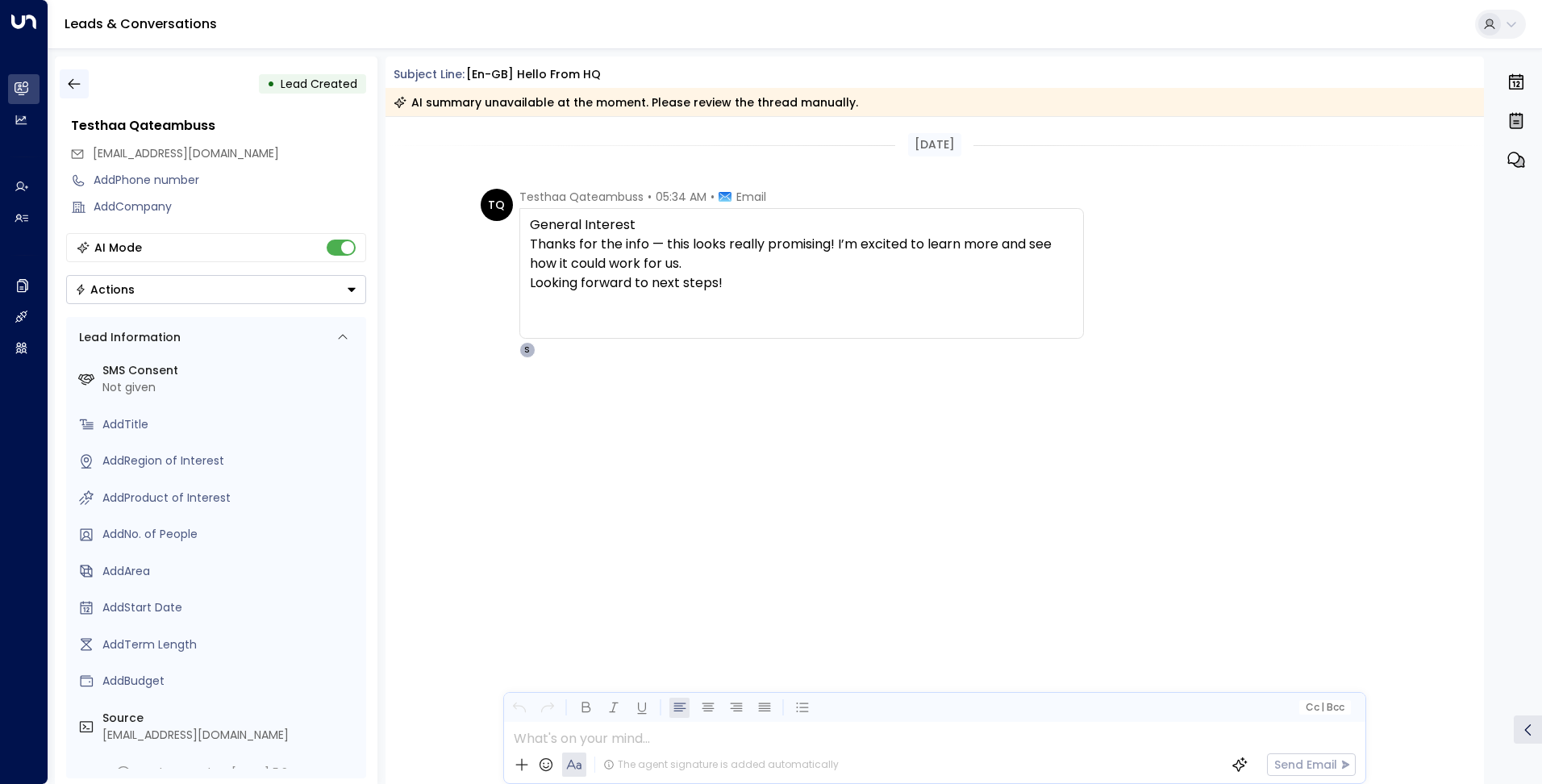
click at [72, 76] on icon "button" at bounding box center [74, 84] width 16 height 16
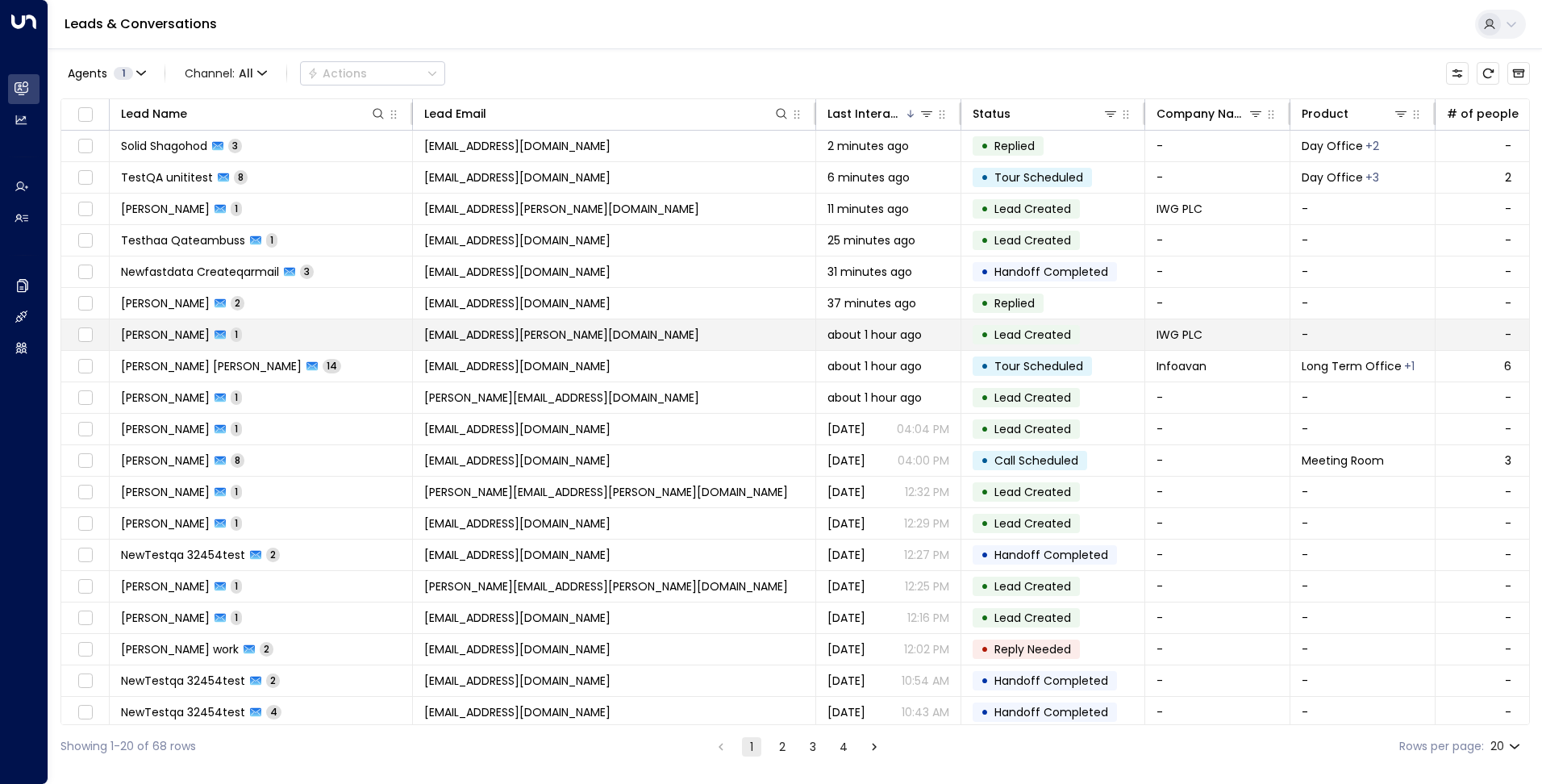
click at [299, 329] on td "[PERSON_NAME] 1" at bounding box center [261, 334] width 303 height 31
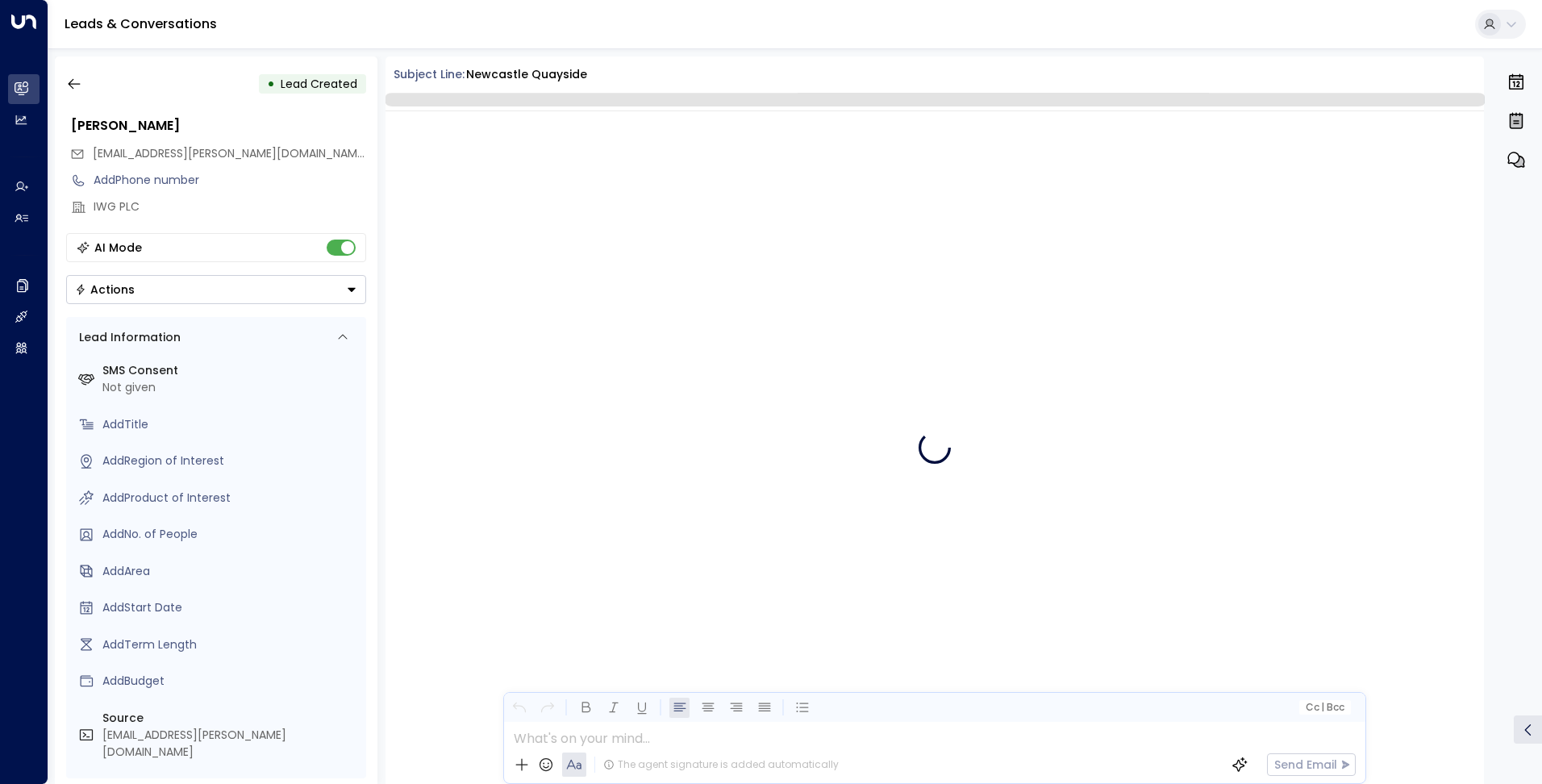
scroll to position [145, 0]
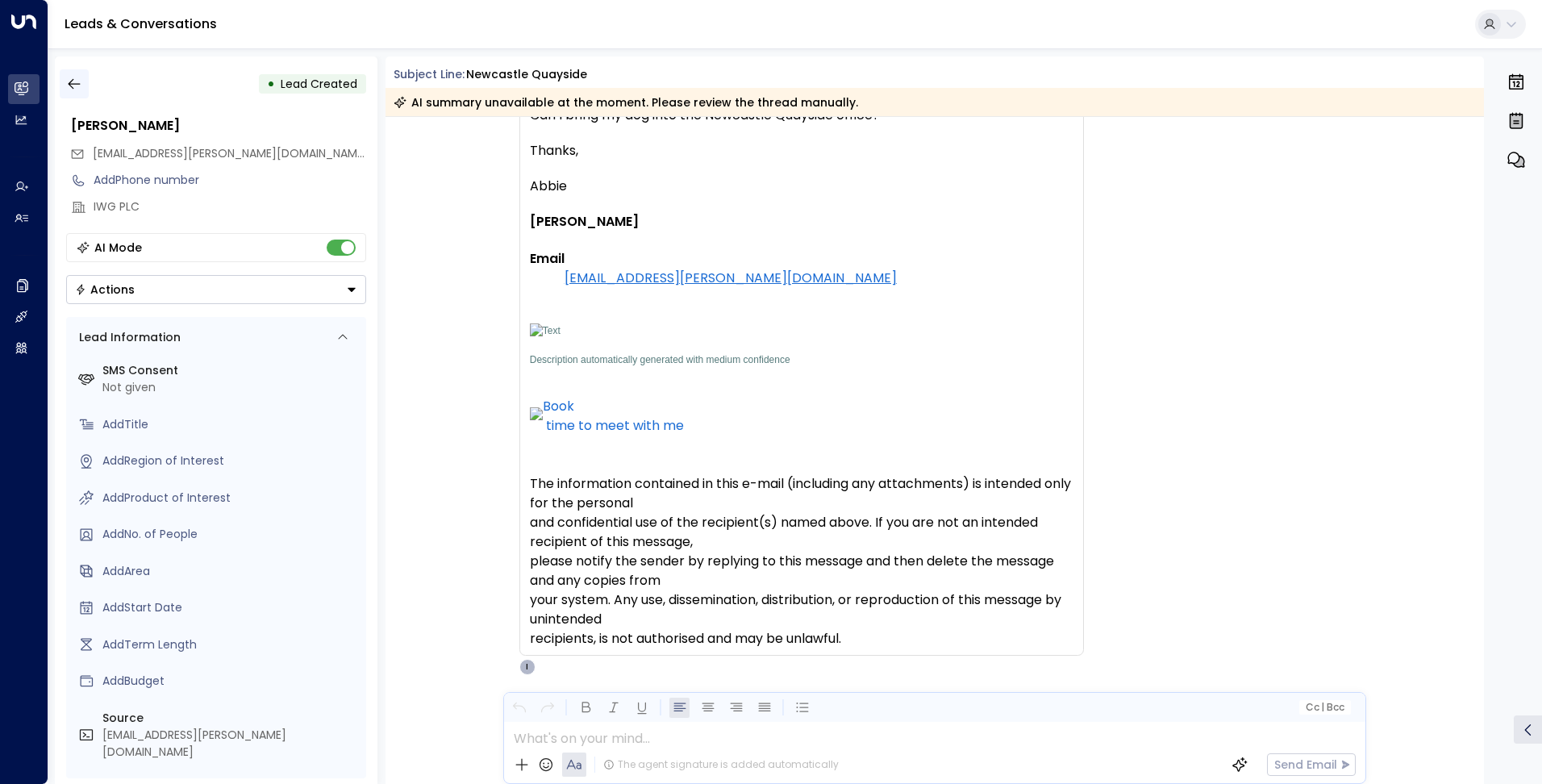
click at [73, 79] on icon "button" at bounding box center [74, 84] width 12 height 11
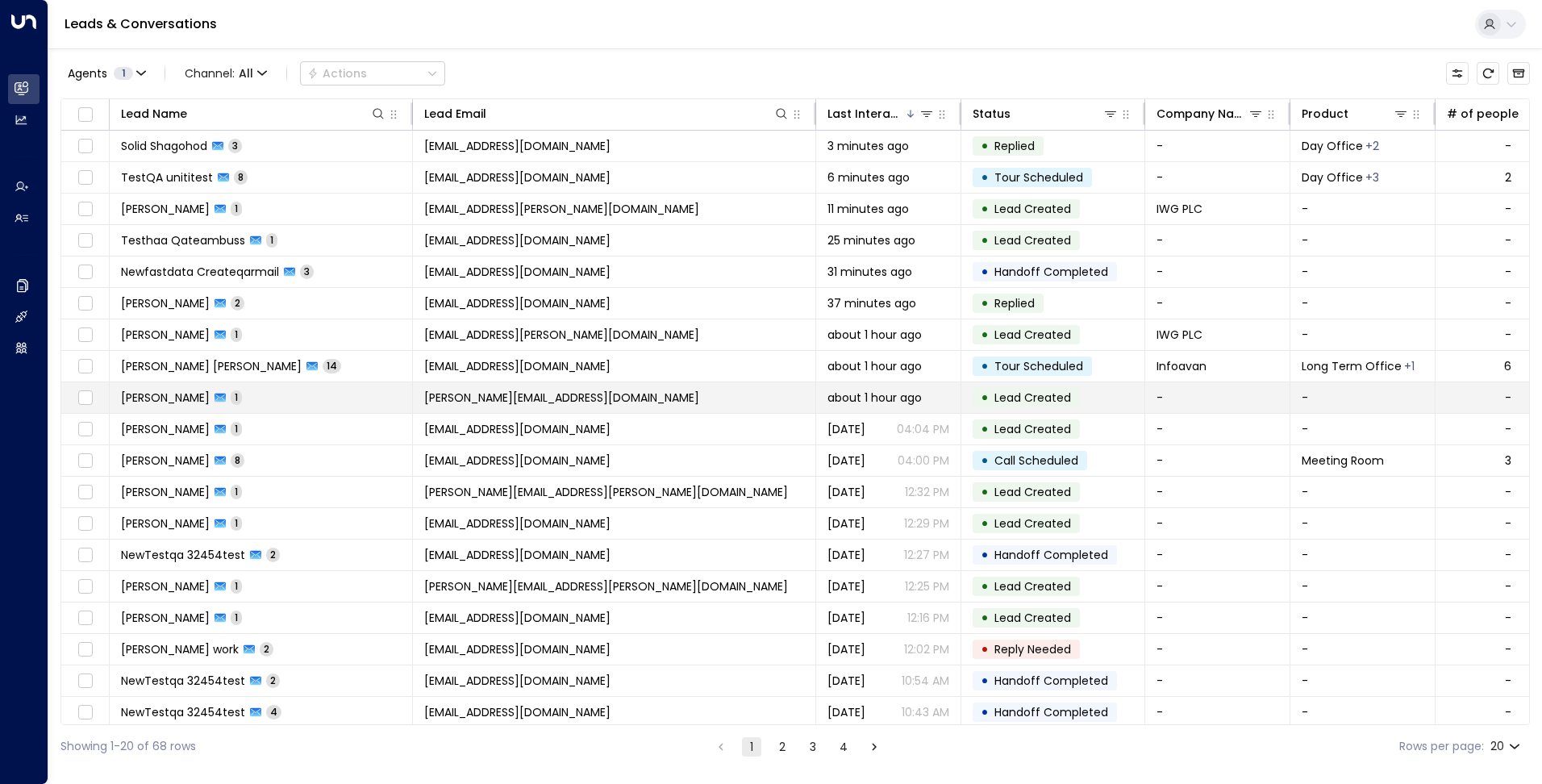
click at [324, 395] on td "Khyati Singh 1" at bounding box center [261, 397] width 303 height 31
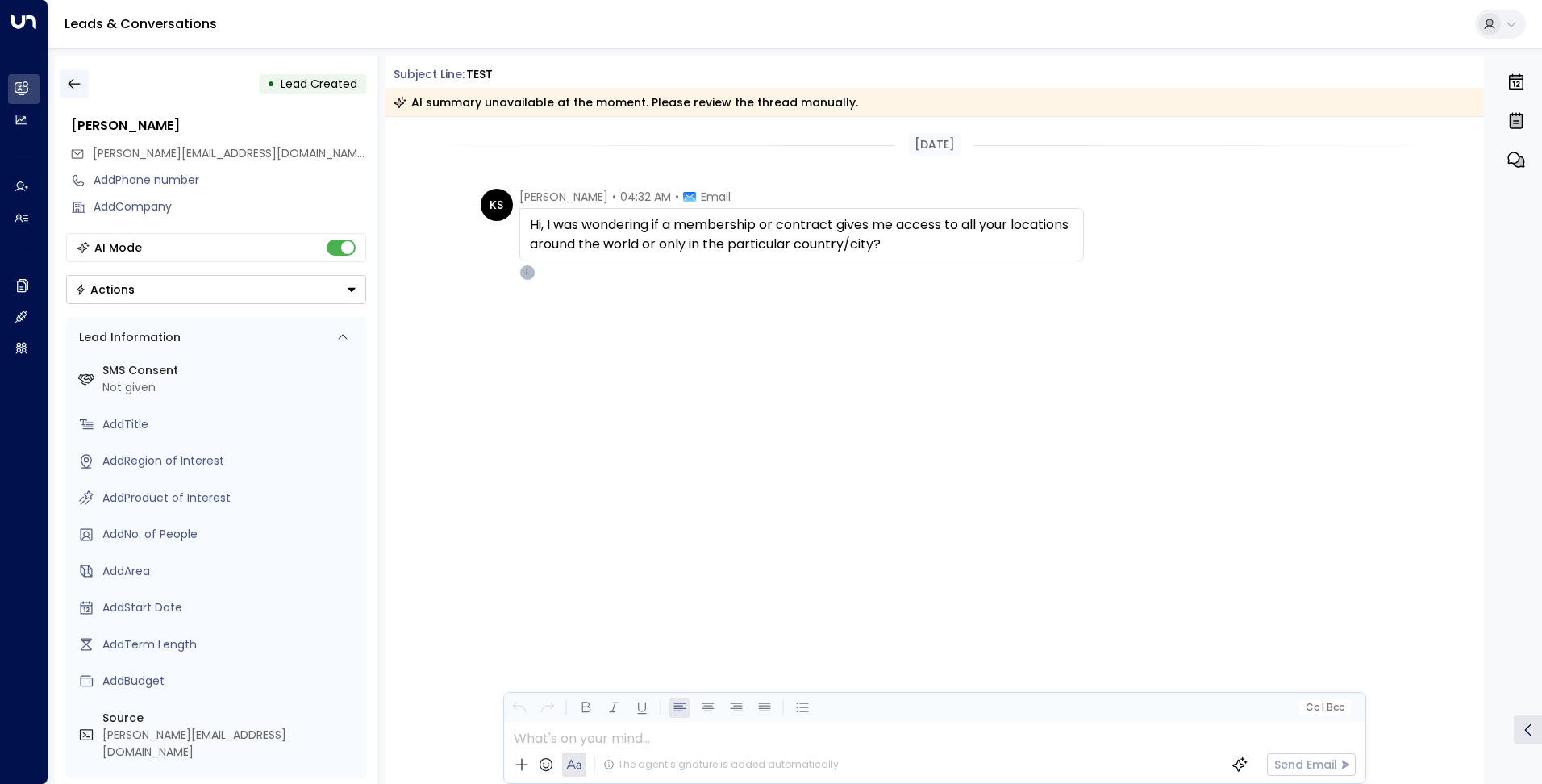
click at [67, 80] on icon "button" at bounding box center [74, 84] width 16 height 16
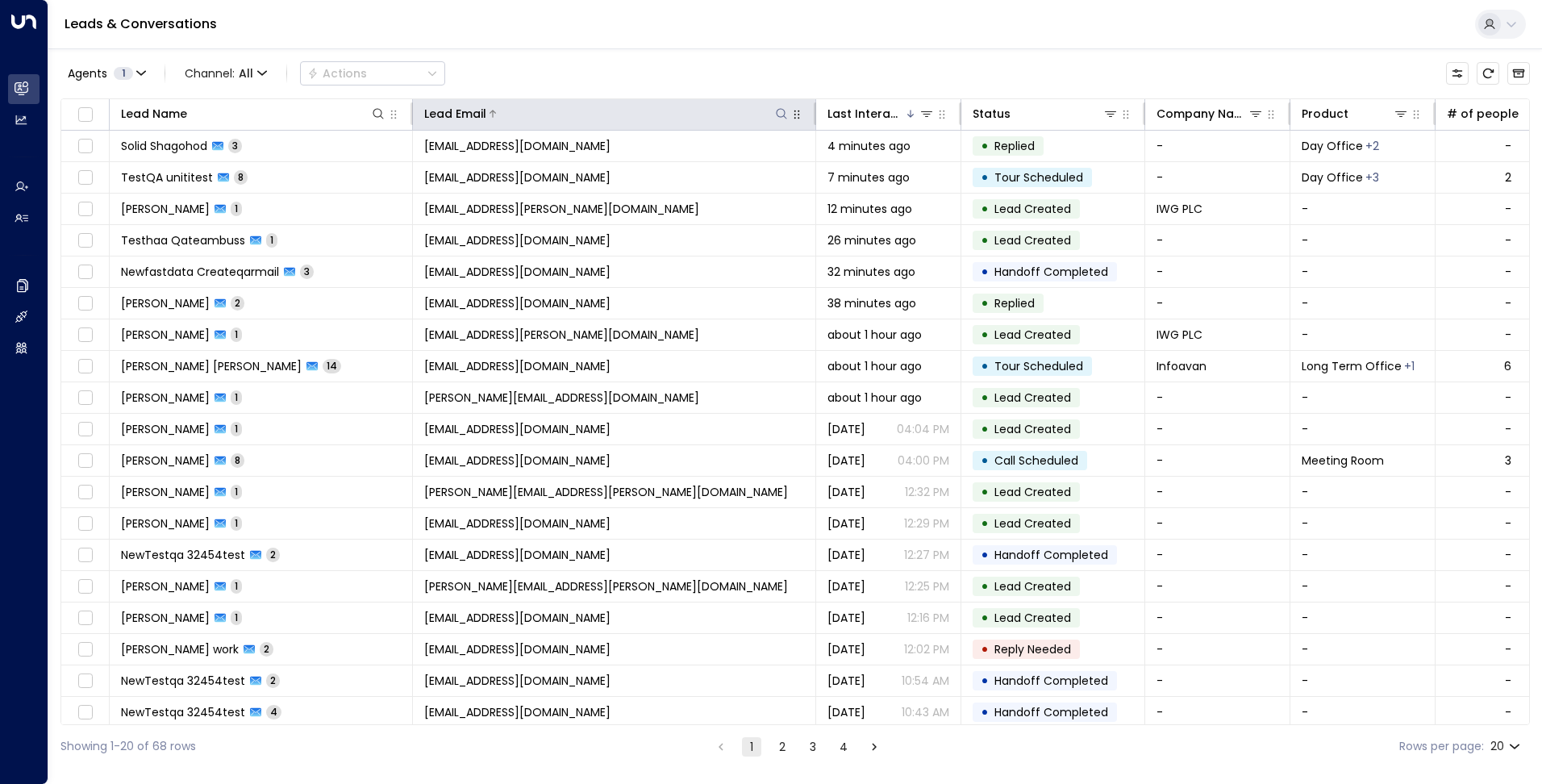
click at [527, 105] on div "Lead Email" at bounding box center [606, 114] width 365 height 19
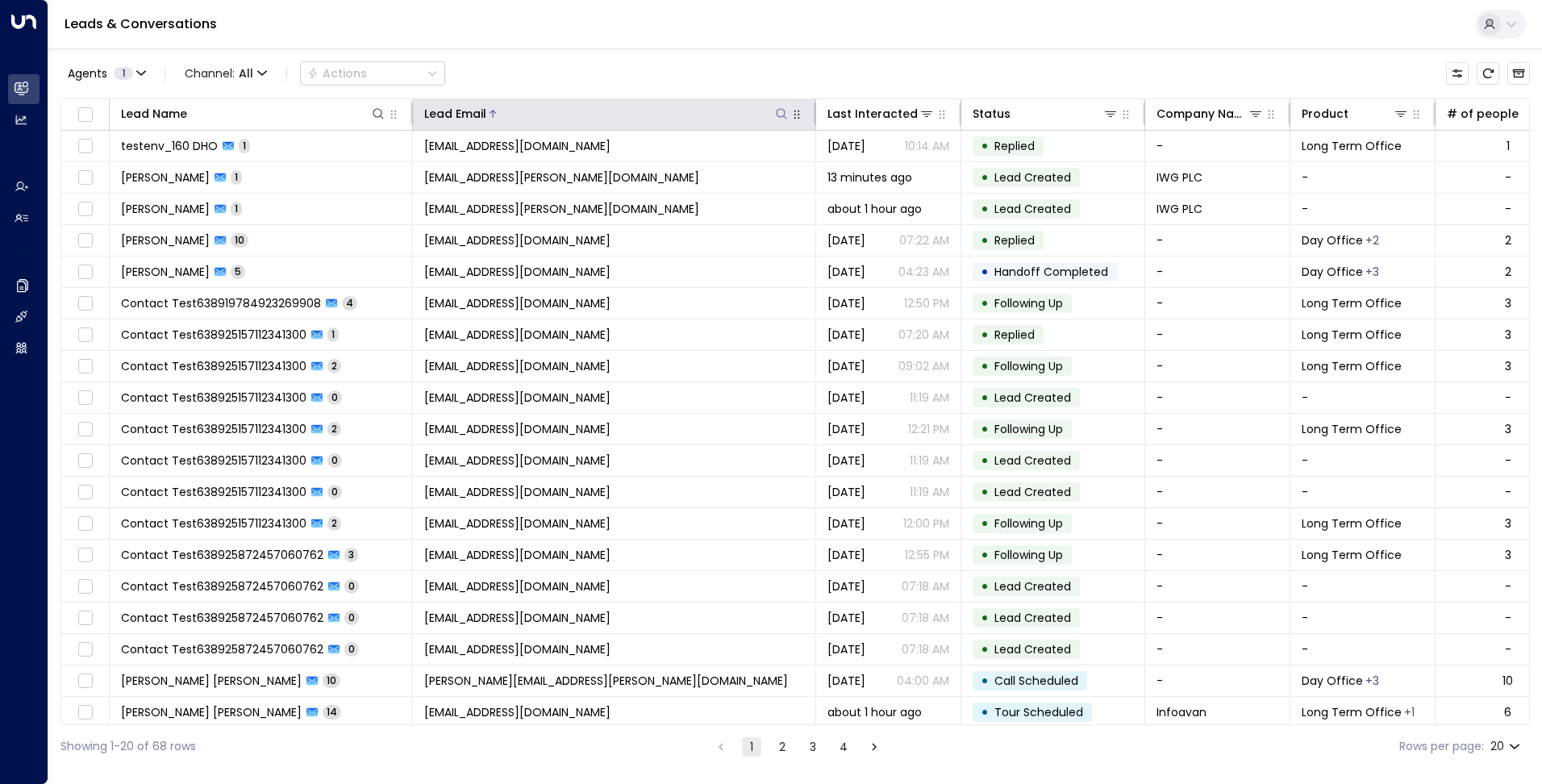
scroll to position [40, 0]
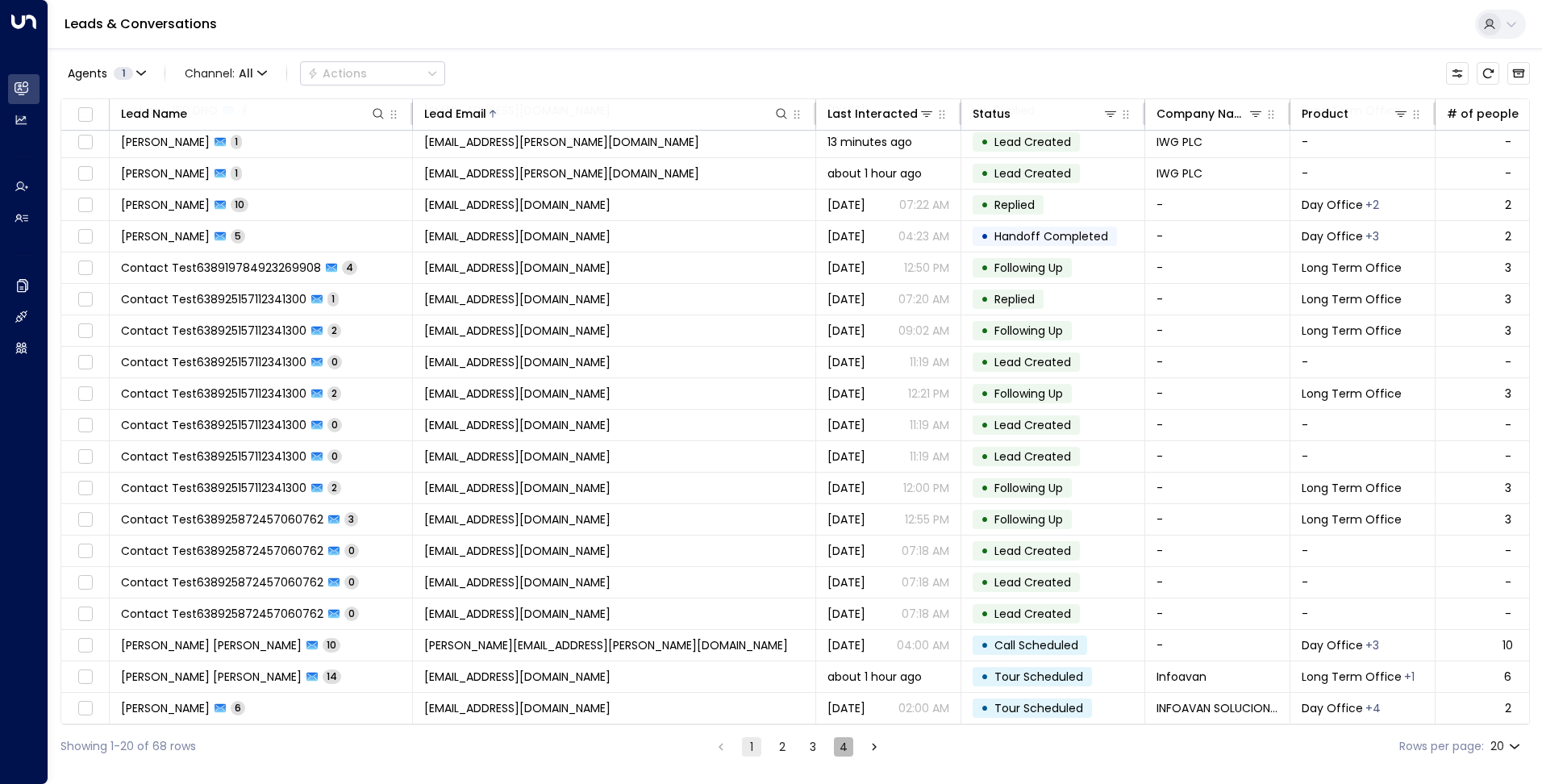
click at [836, 741] on button "4" at bounding box center [844, 746] width 19 height 19
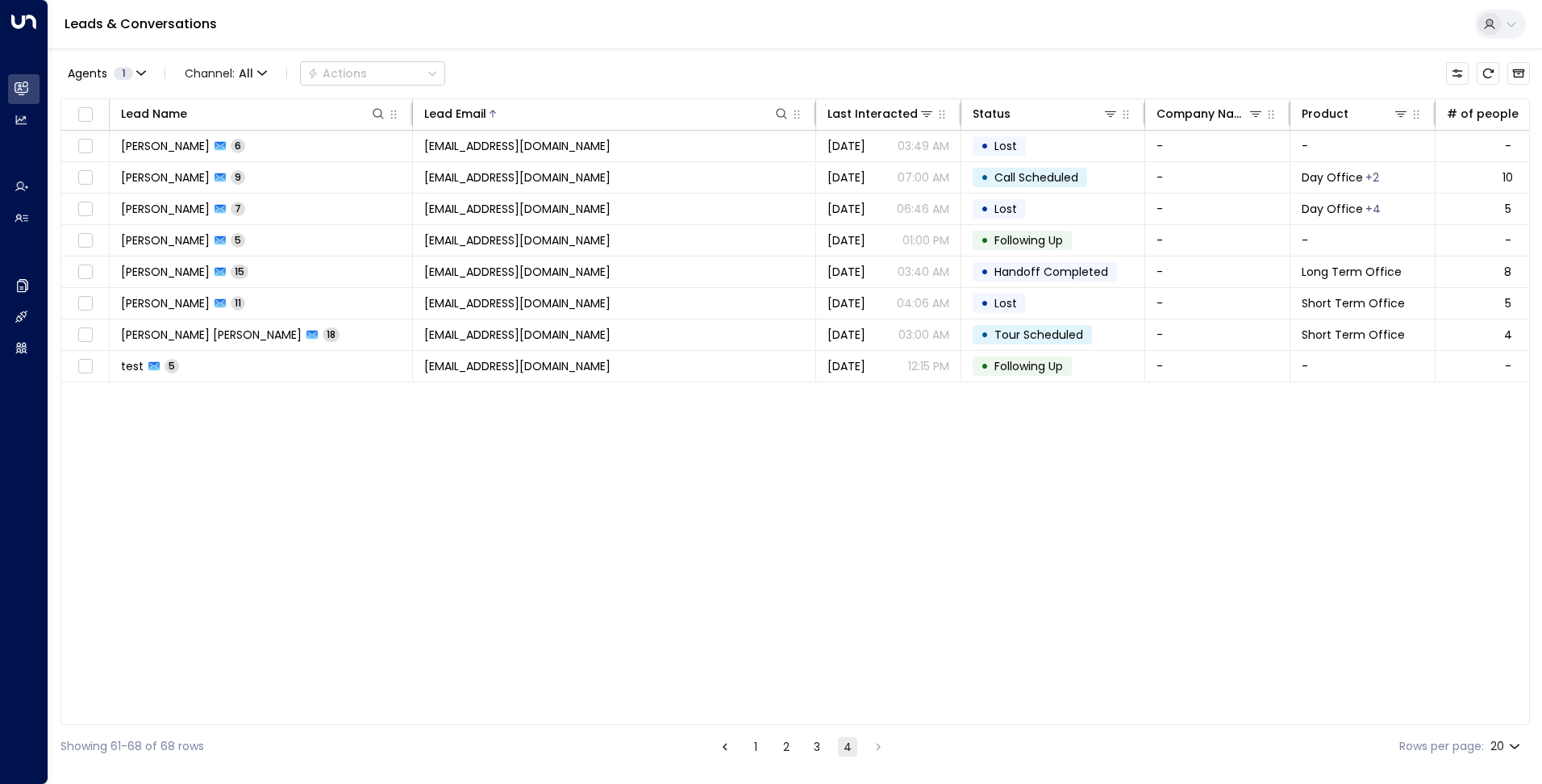
click at [818, 749] on button "3" at bounding box center [817, 746] width 19 height 19
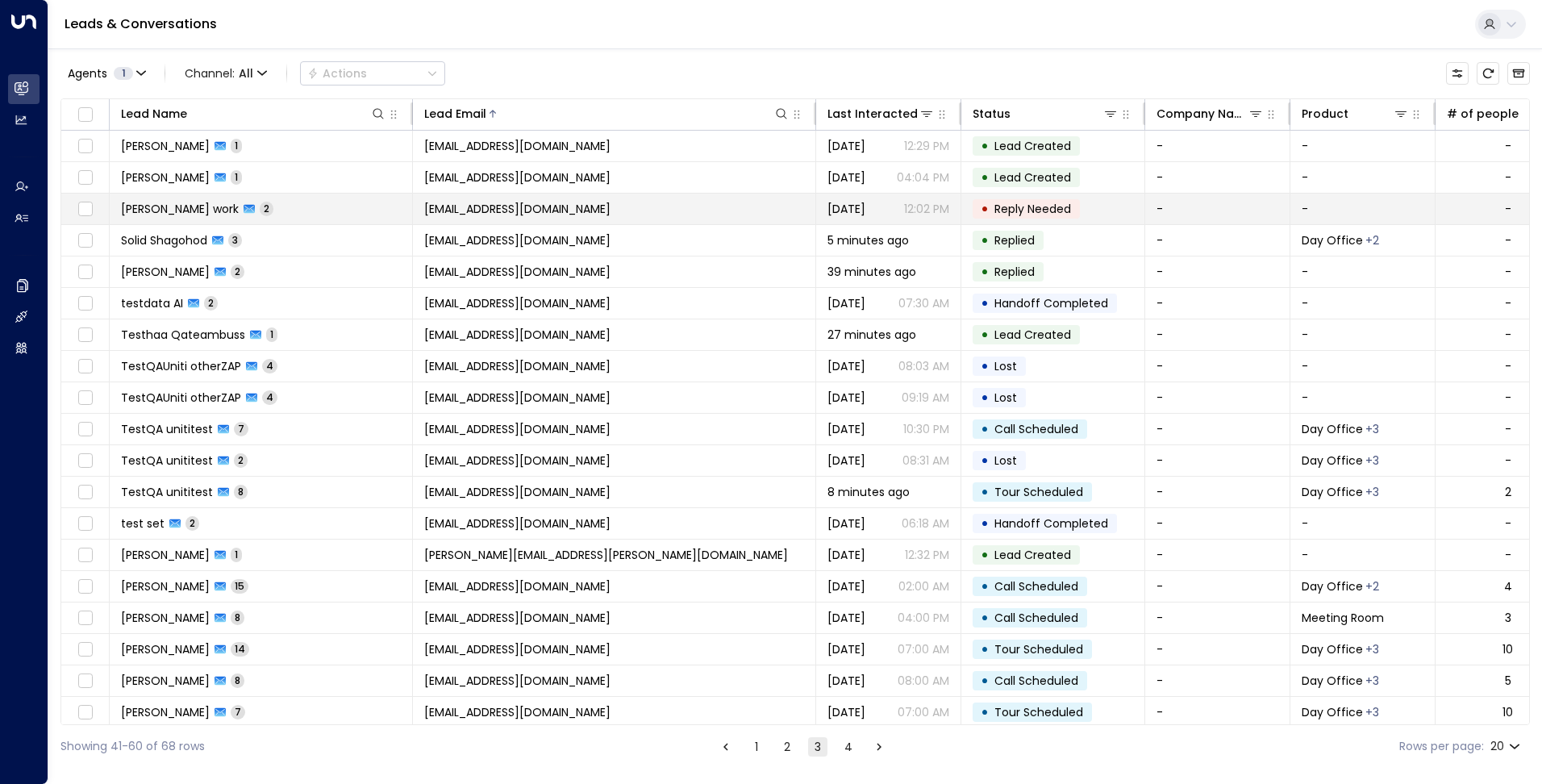
click at [522, 216] on span "sohamworkss@gmail.com" at bounding box center [517, 208] width 187 height 16
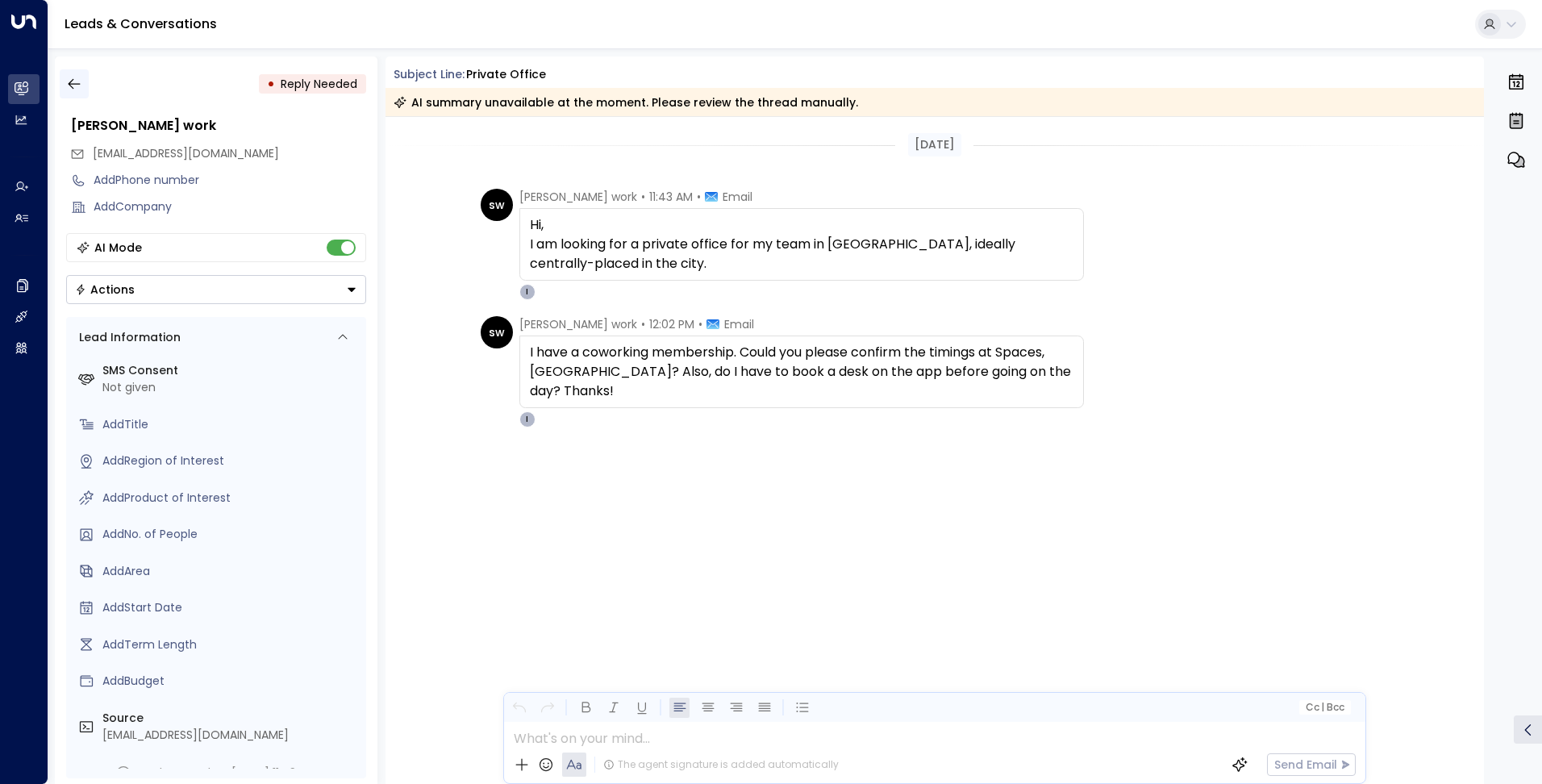
click at [76, 80] on icon "button" at bounding box center [74, 84] width 16 height 16
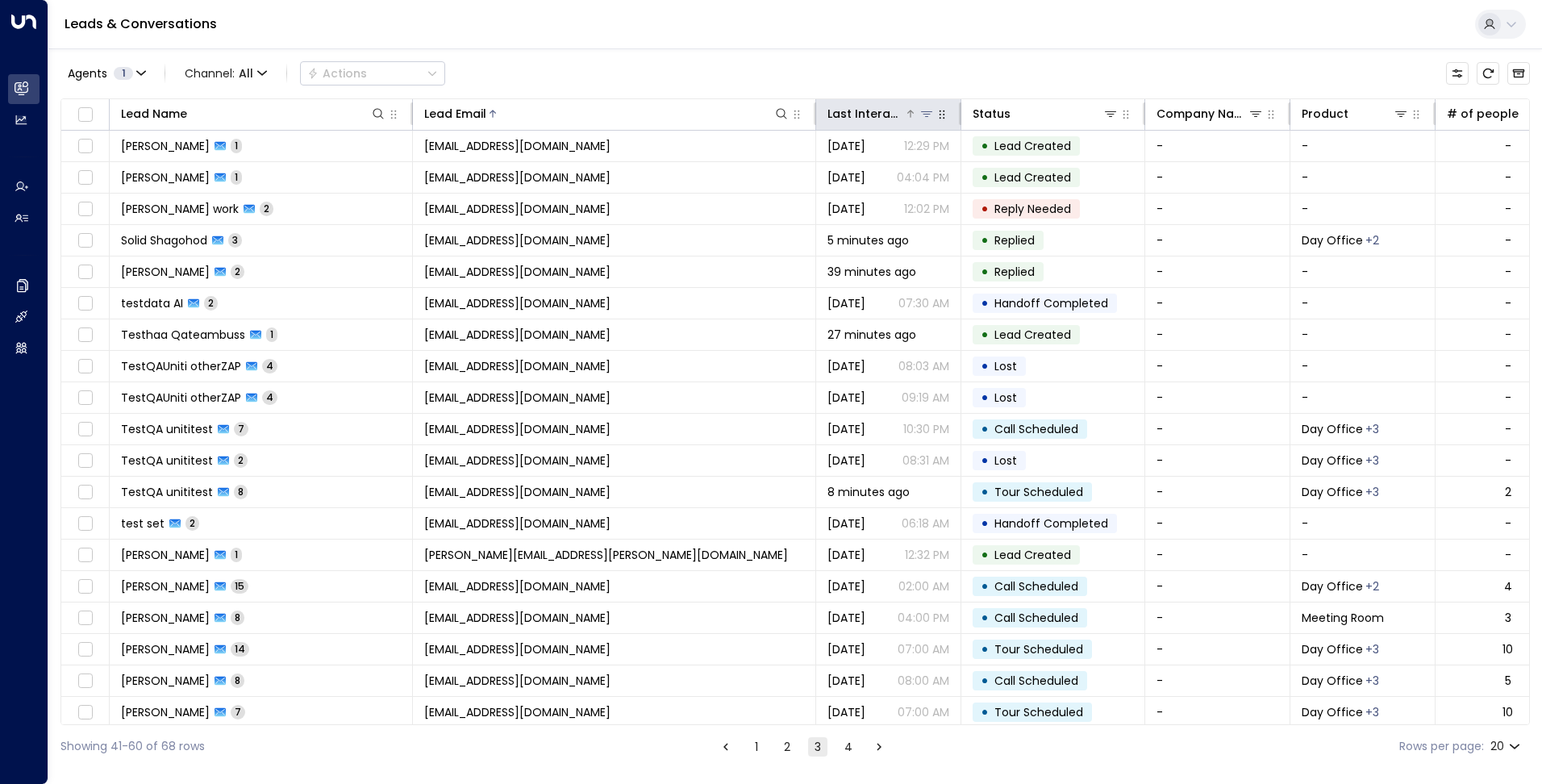
click at [861, 114] on div "Last Interacted" at bounding box center [865, 114] width 76 height 19
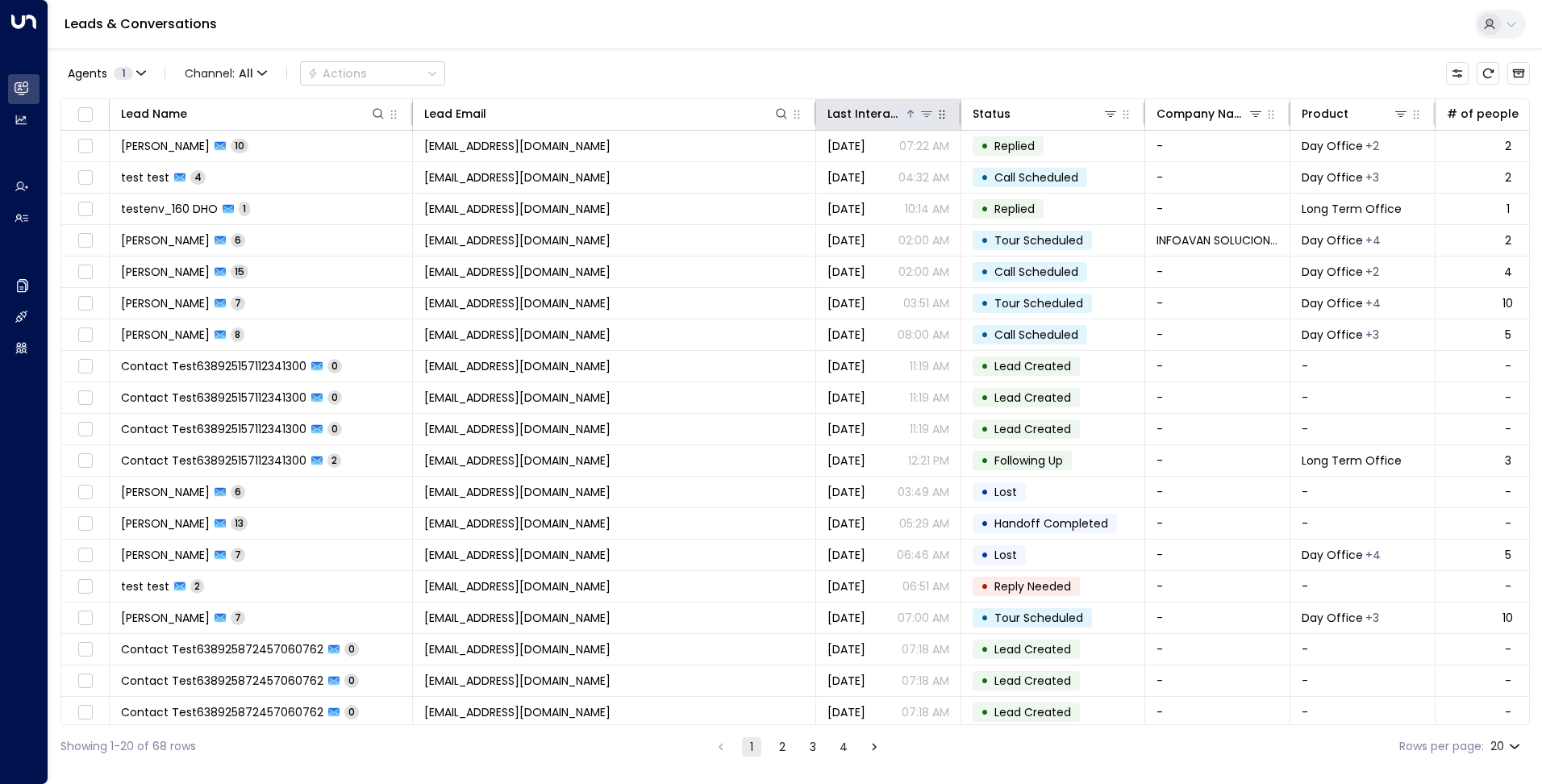
click at [861, 114] on div "Last Interacted" at bounding box center [865, 114] width 76 height 19
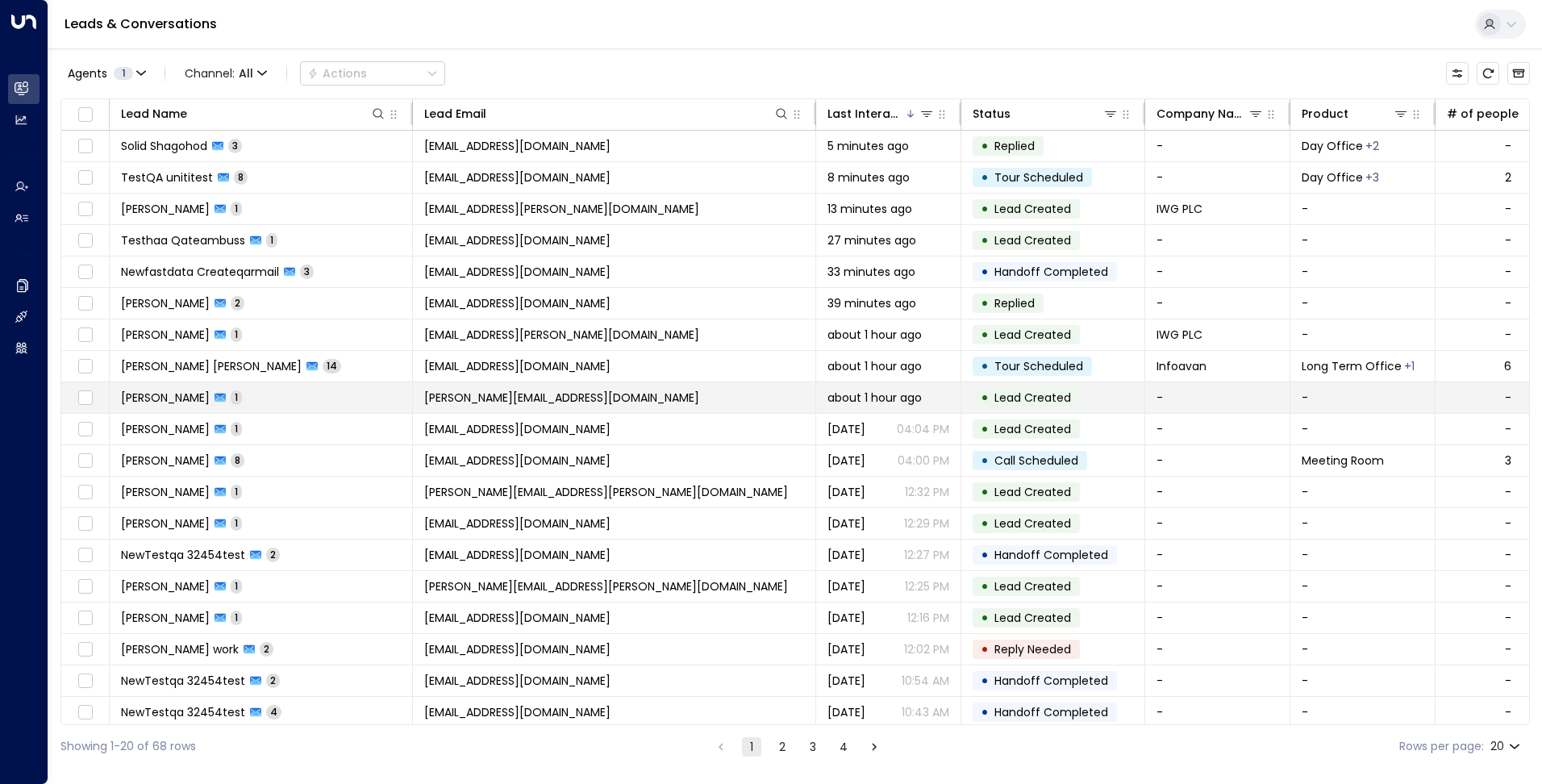
click at [228, 406] on td "Khyati Singh 1" at bounding box center [261, 397] width 303 height 31
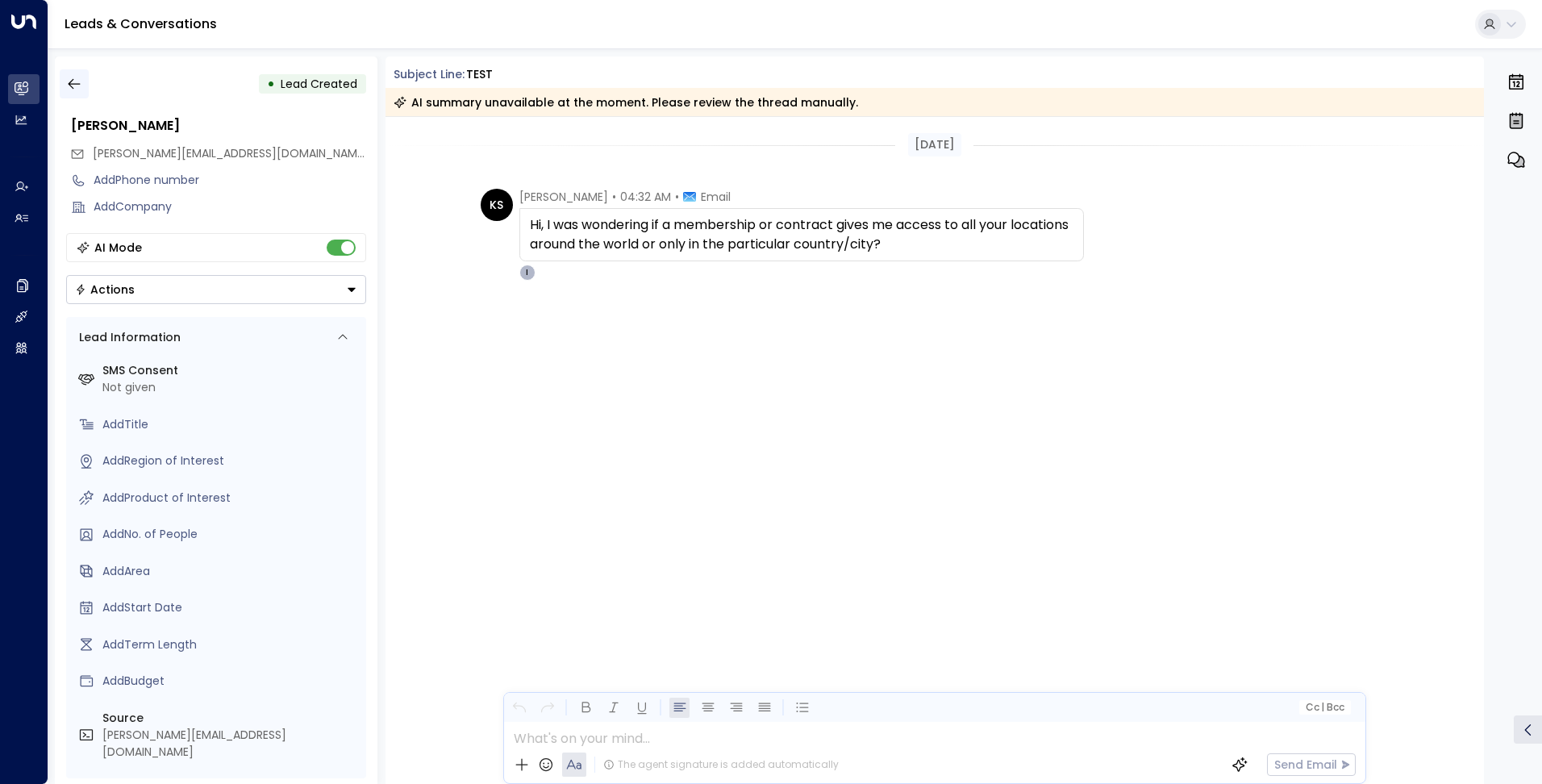
click at [77, 92] on button "button" at bounding box center [74, 83] width 29 height 29
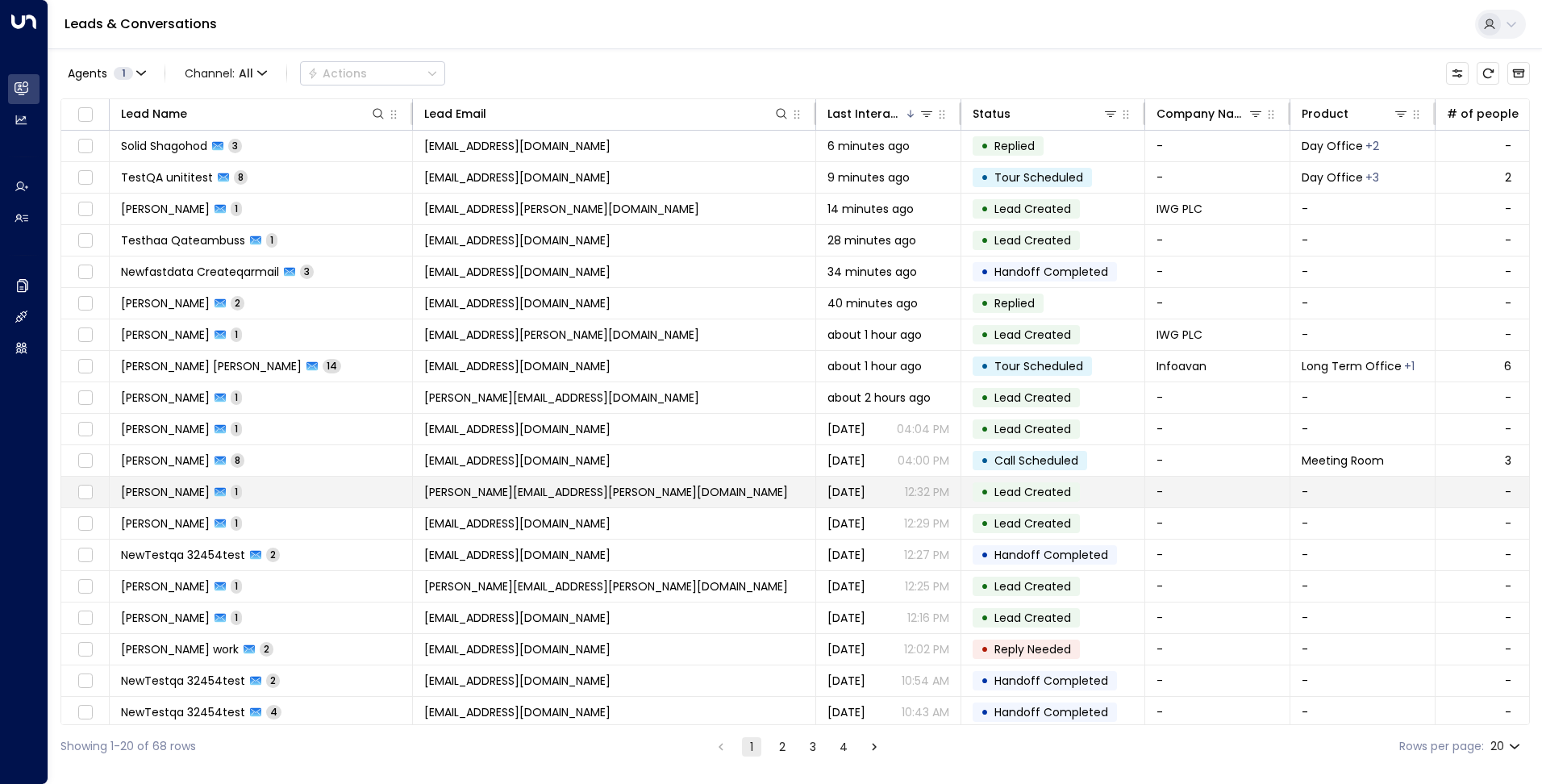
click at [309, 497] on td "Tiffany Chang 1" at bounding box center [261, 491] width 303 height 31
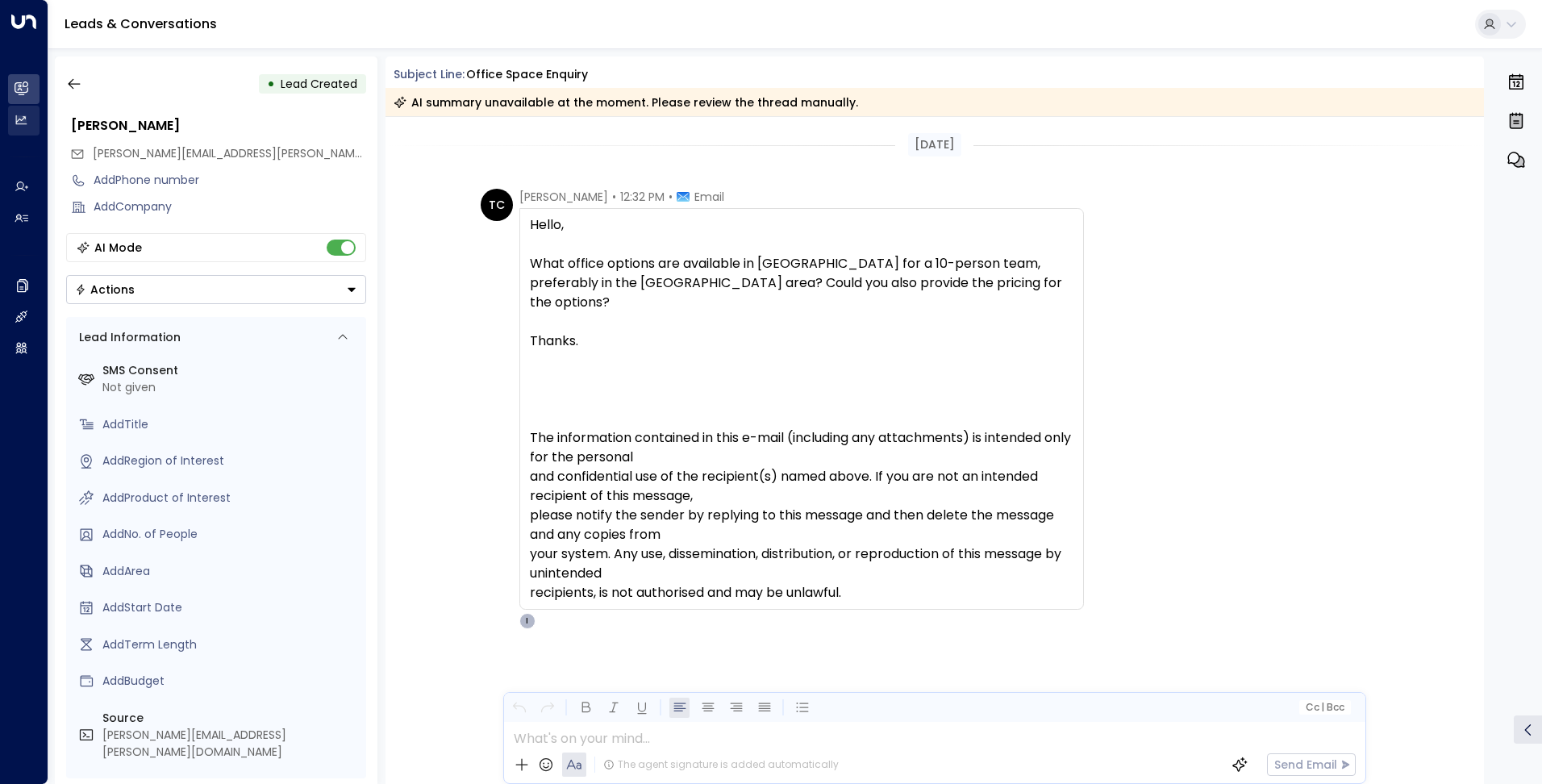
drag, startPoint x: 77, startPoint y: 85, endPoint x: 33, endPoint y: 129, distance: 62.2
click at [77, 85] on icon "button" at bounding box center [74, 84] width 16 height 16
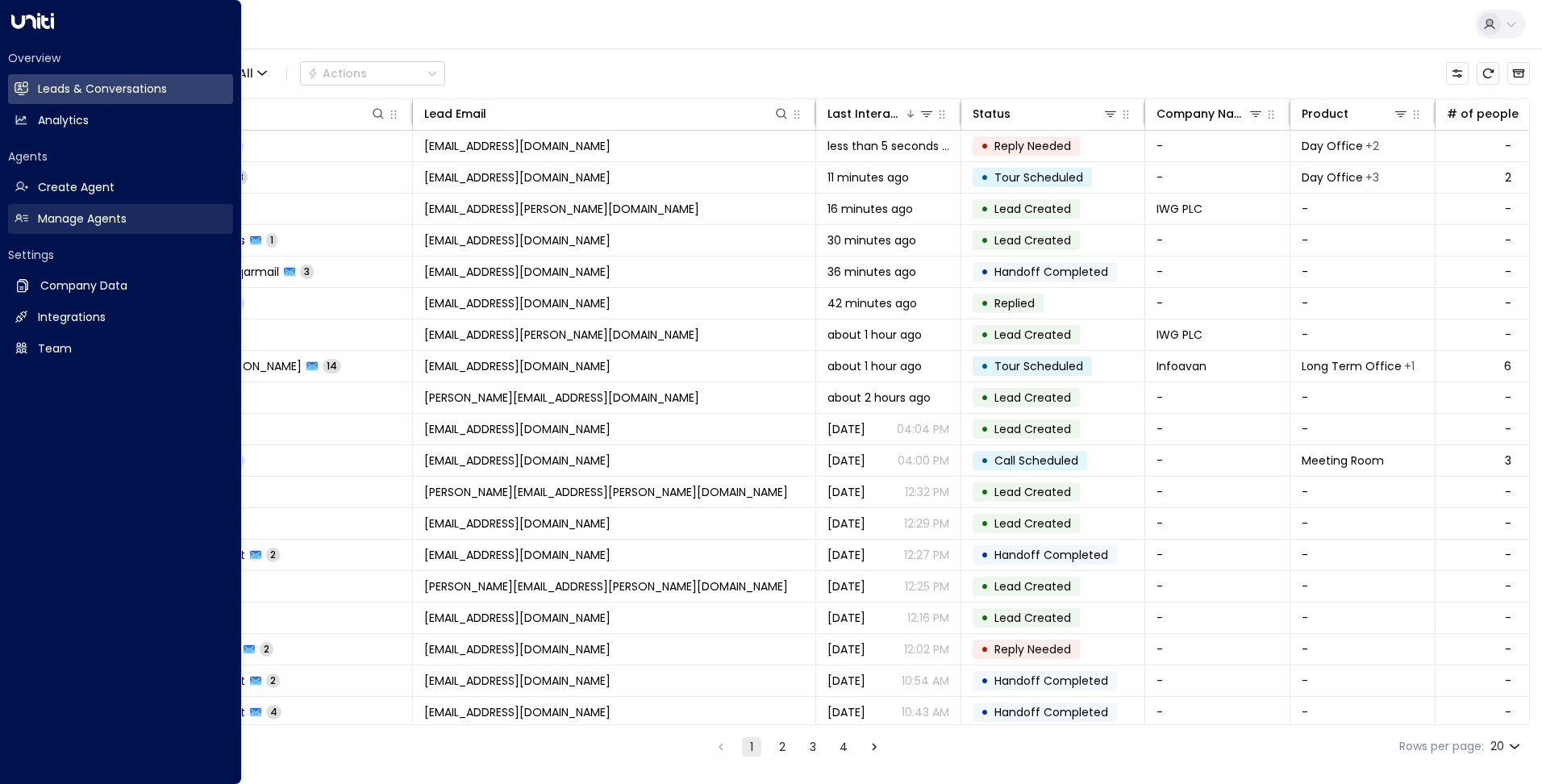
click at [96, 220] on h2 "Manage Agents" at bounding box center [81, 218] width 88 height 17
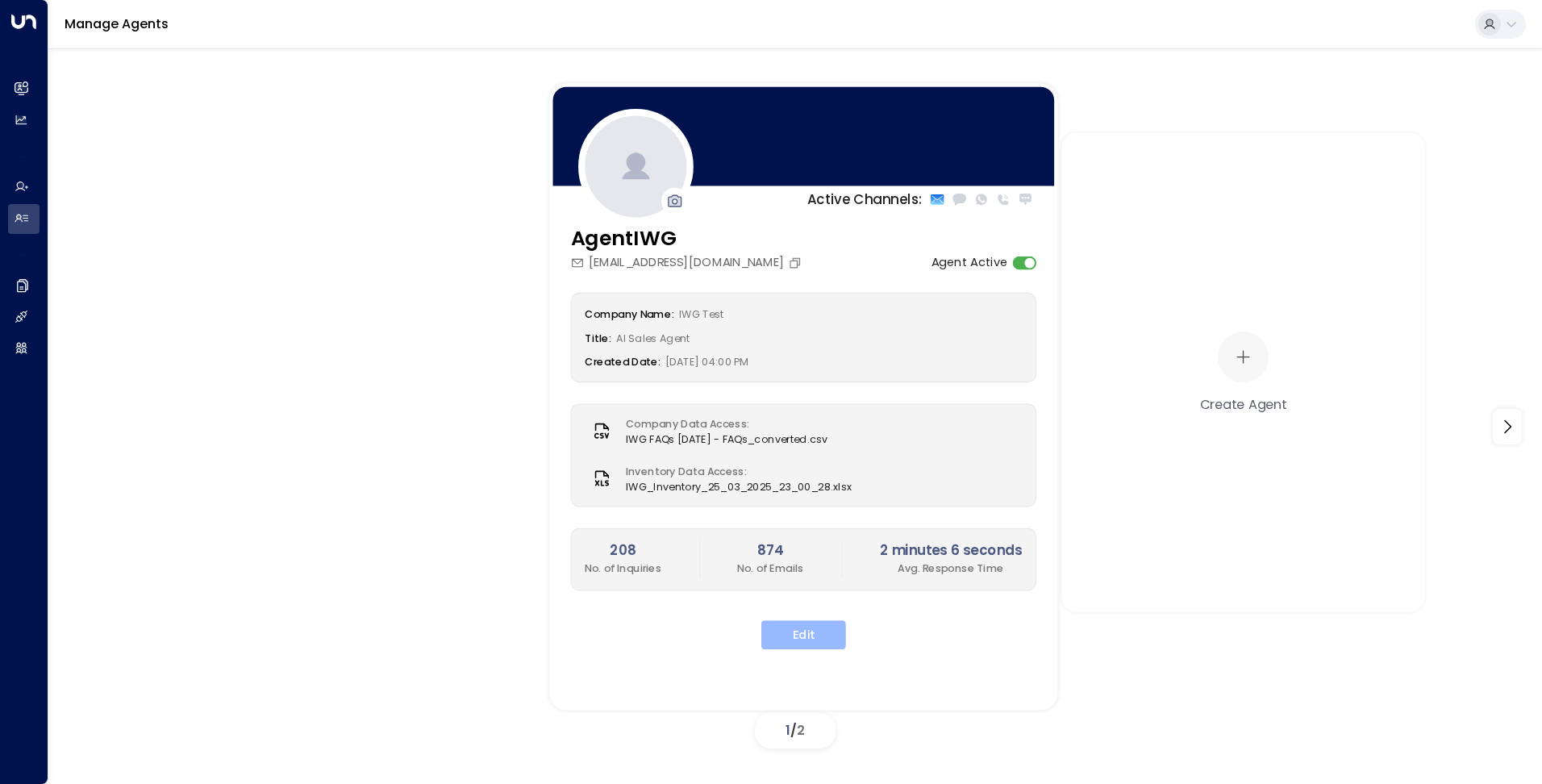
click at [813, 625] on button "Edit" at bounding box center [803, 634] width 85 height 29
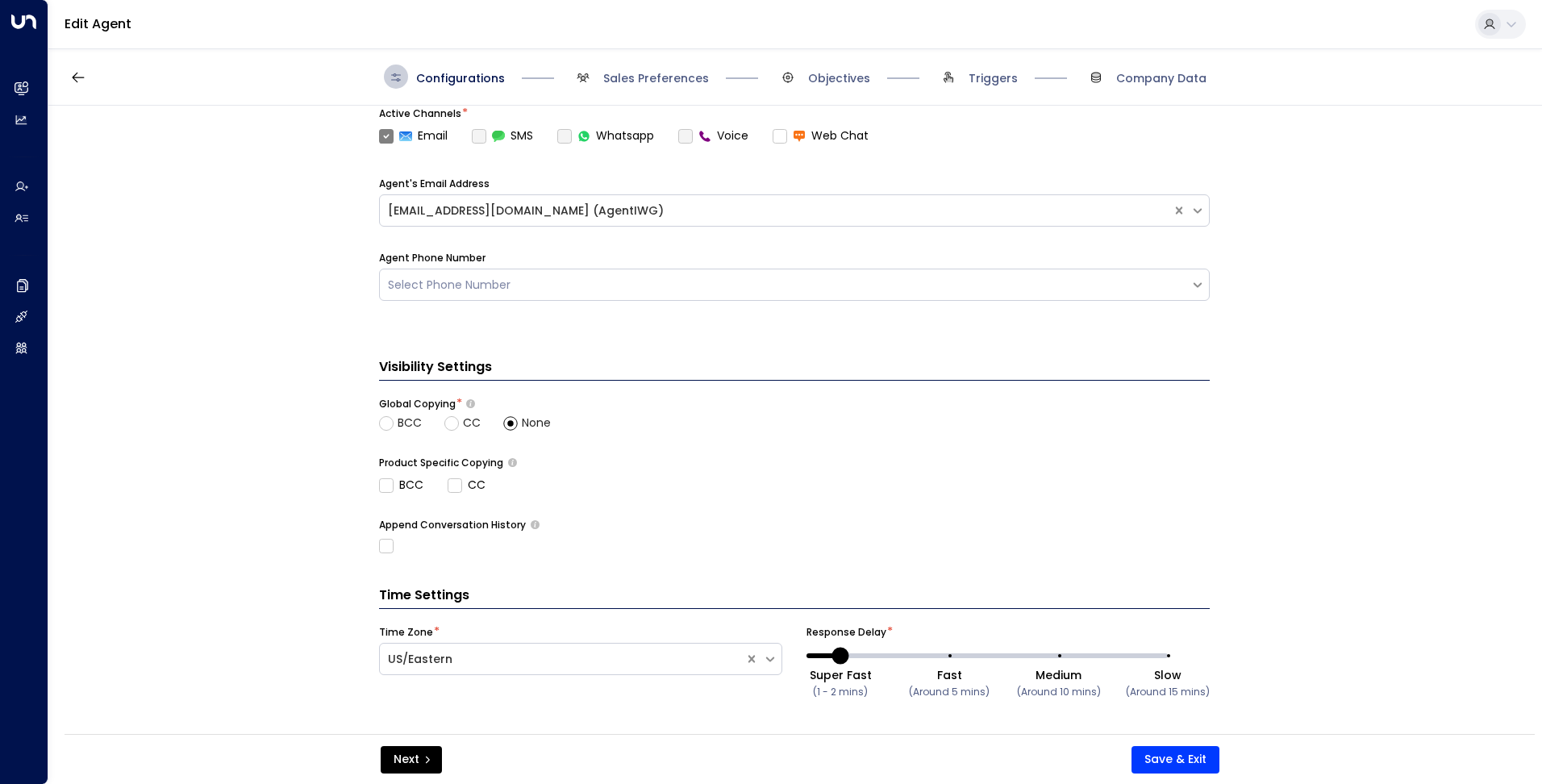
scroll to position [506, 0]
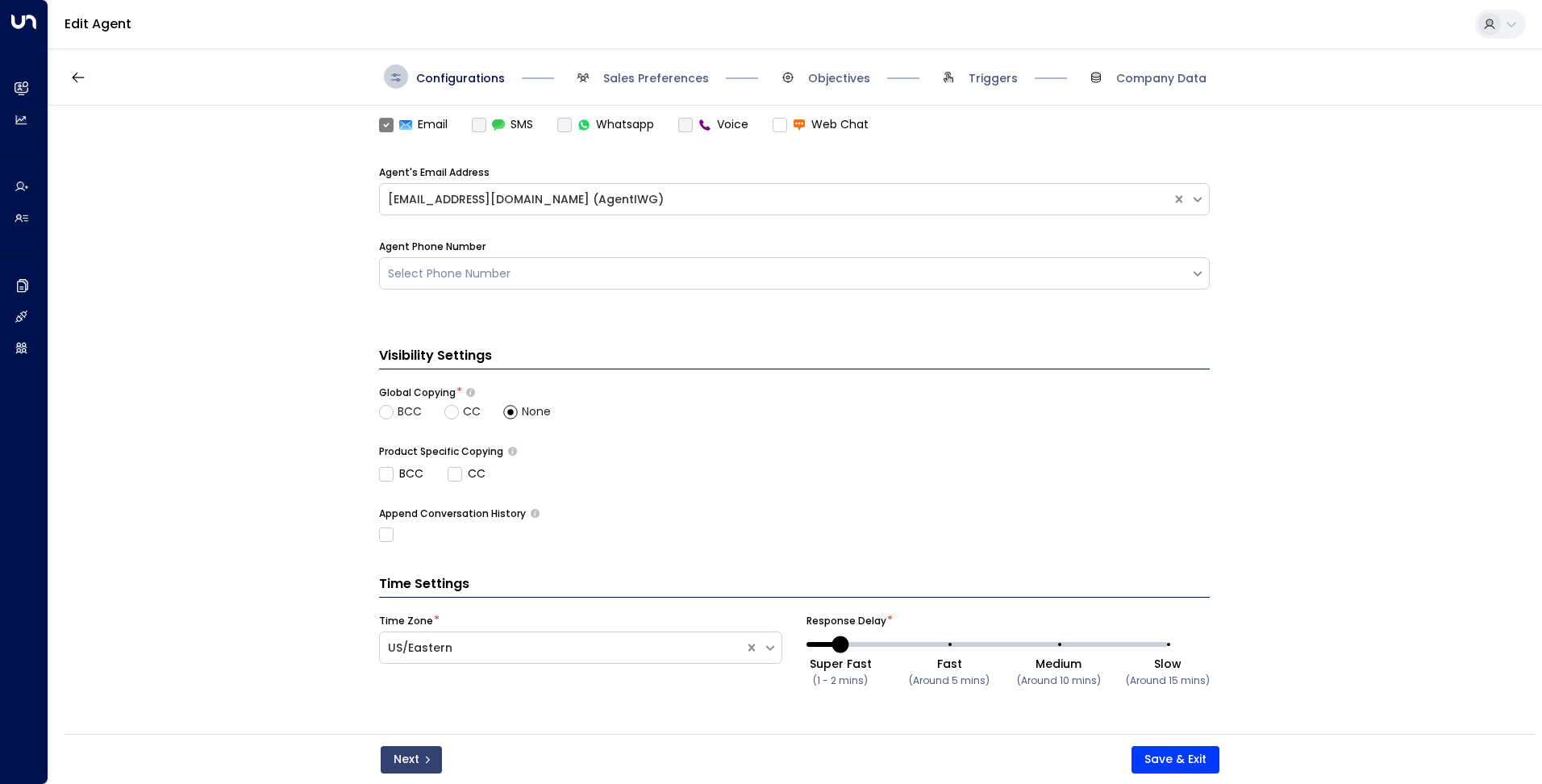
click at [422, 763] on icon "submit" at bounding box center [427, 759] width 10 height 10
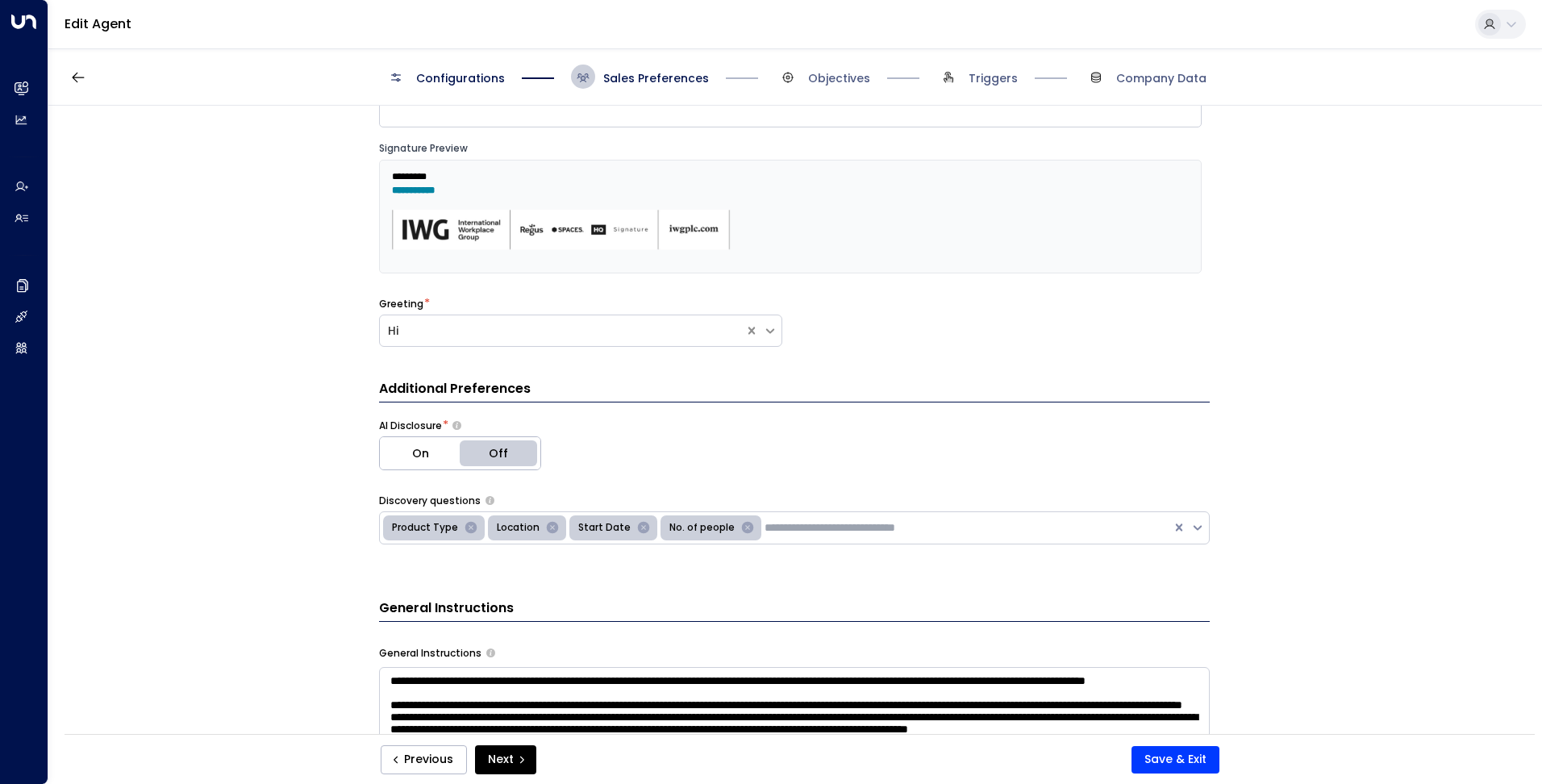
scroll to position [0, 0]
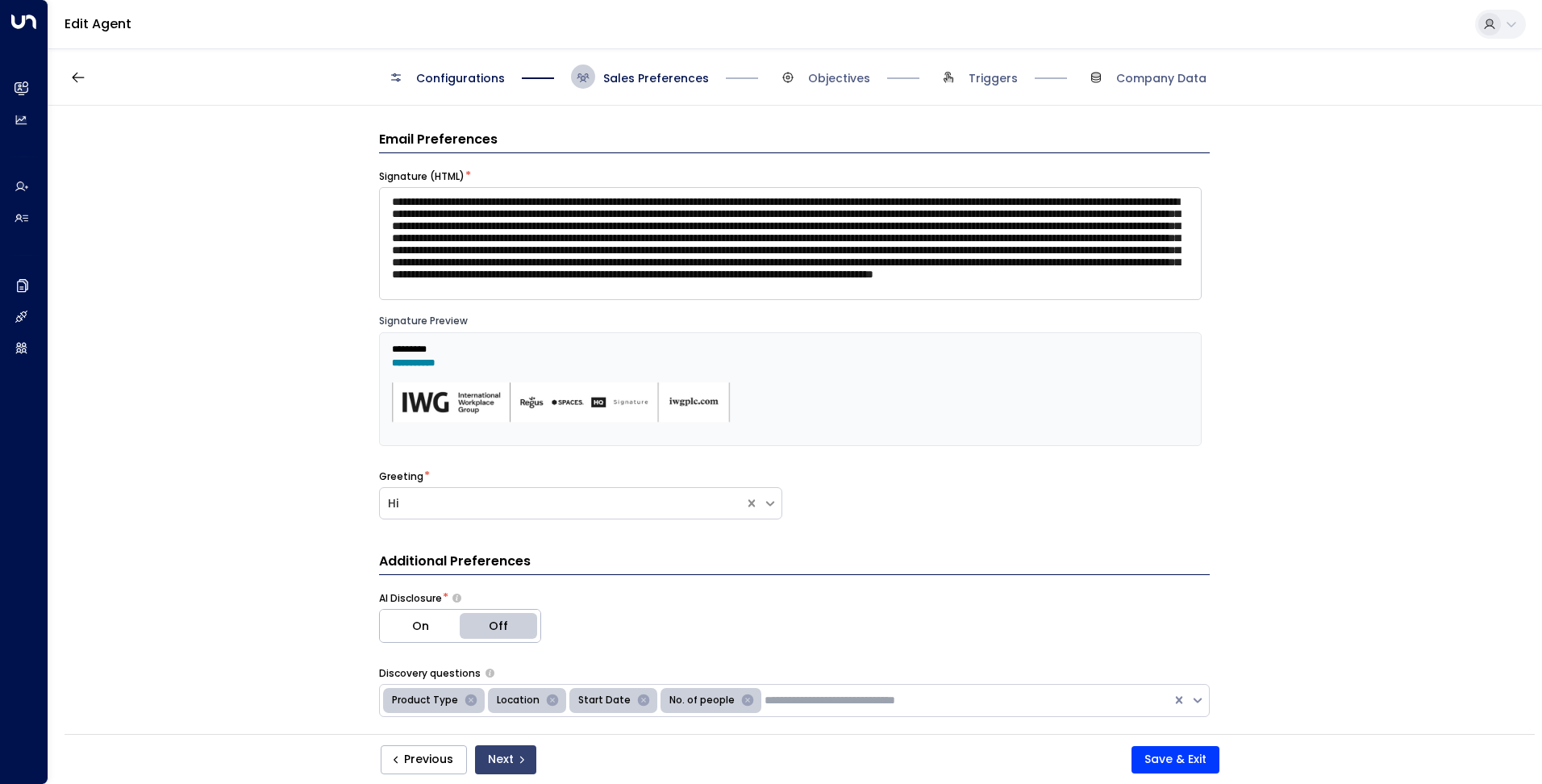
click at [499, 755] on button "Next" at bounding box center [506, 759] width 61 height 29
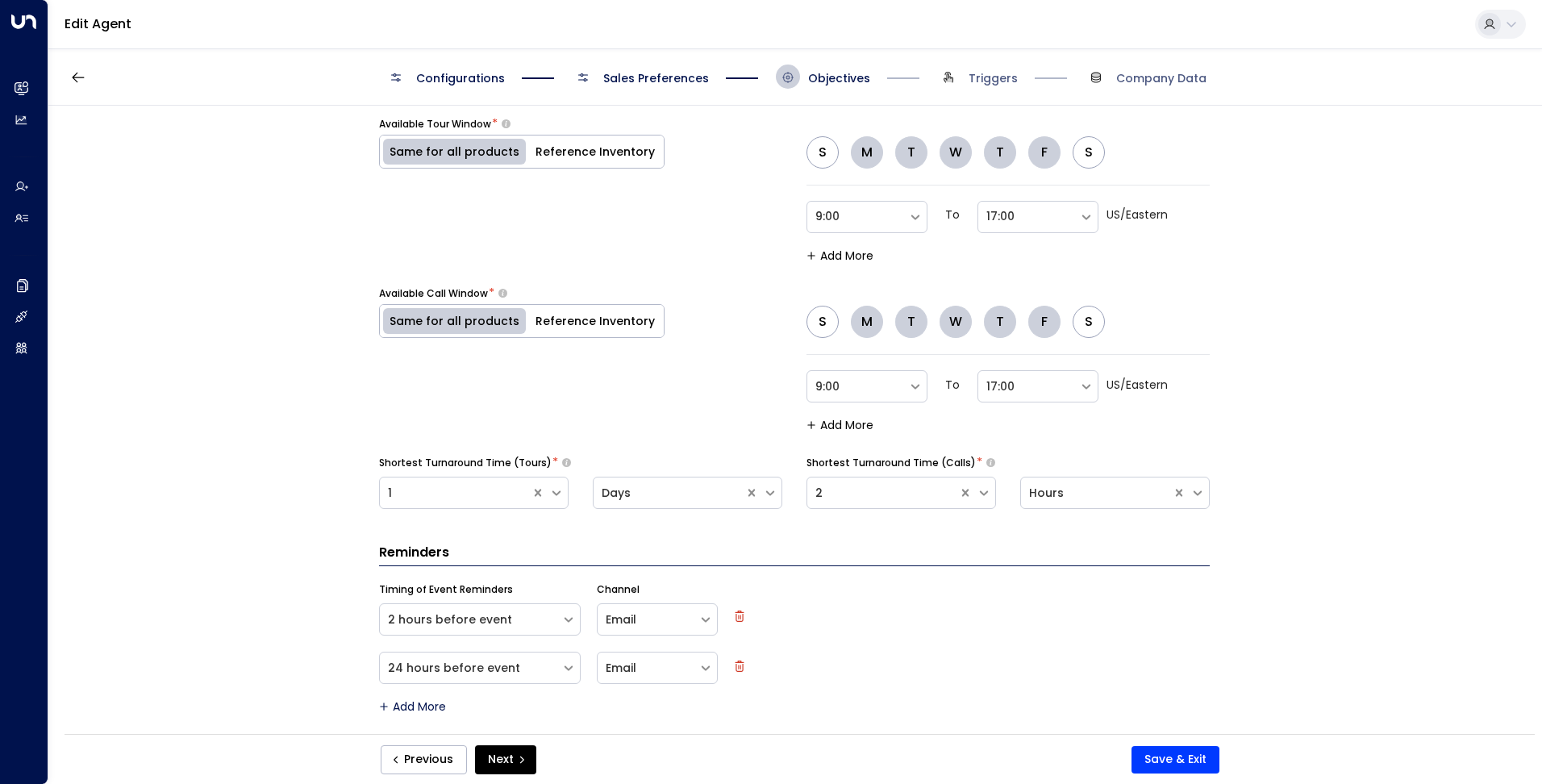
scroll to position [1133, 0]
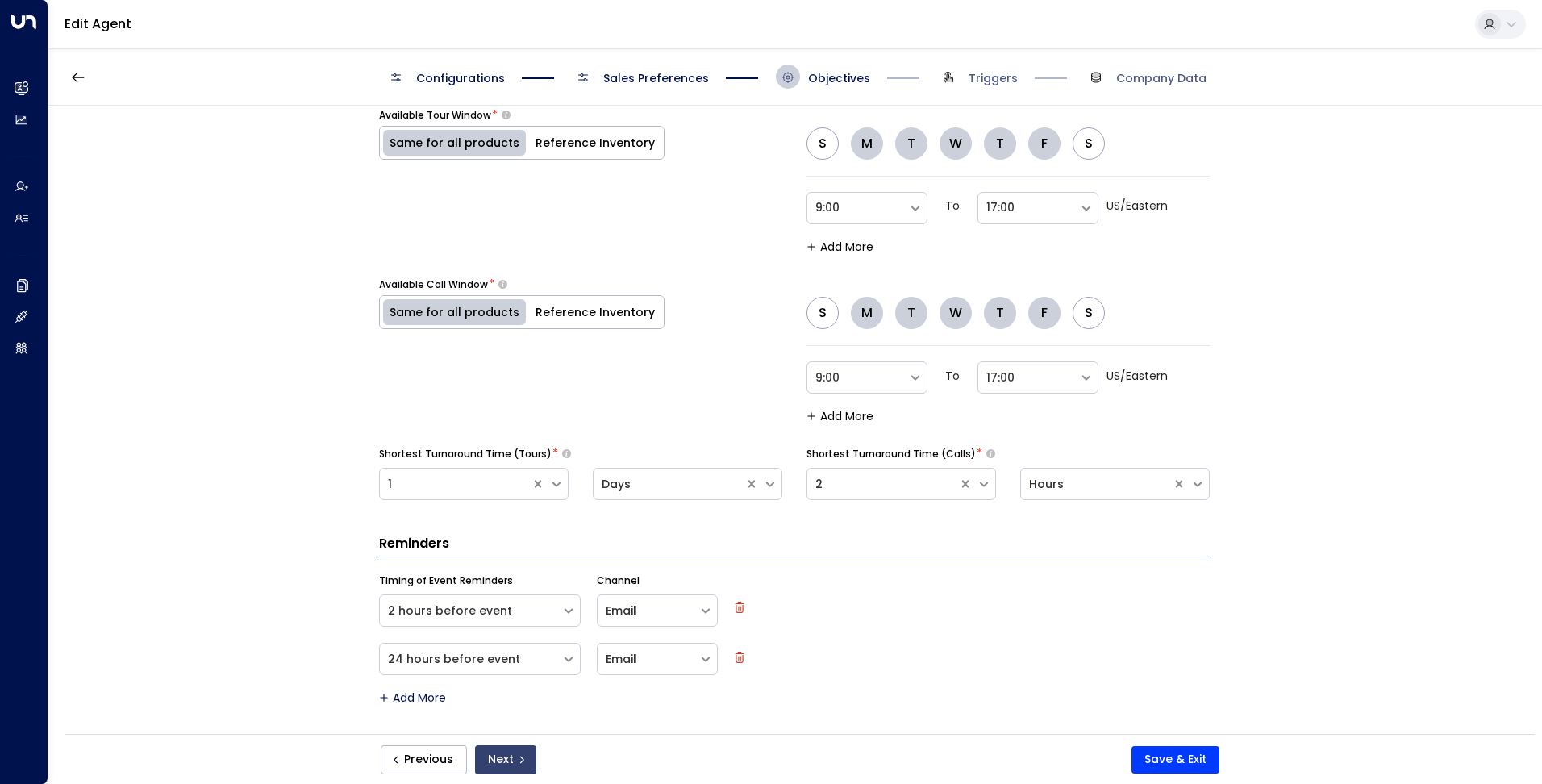
click at [478, 749] on button "Next" at bounding box center [506, 759] width 61 height 29
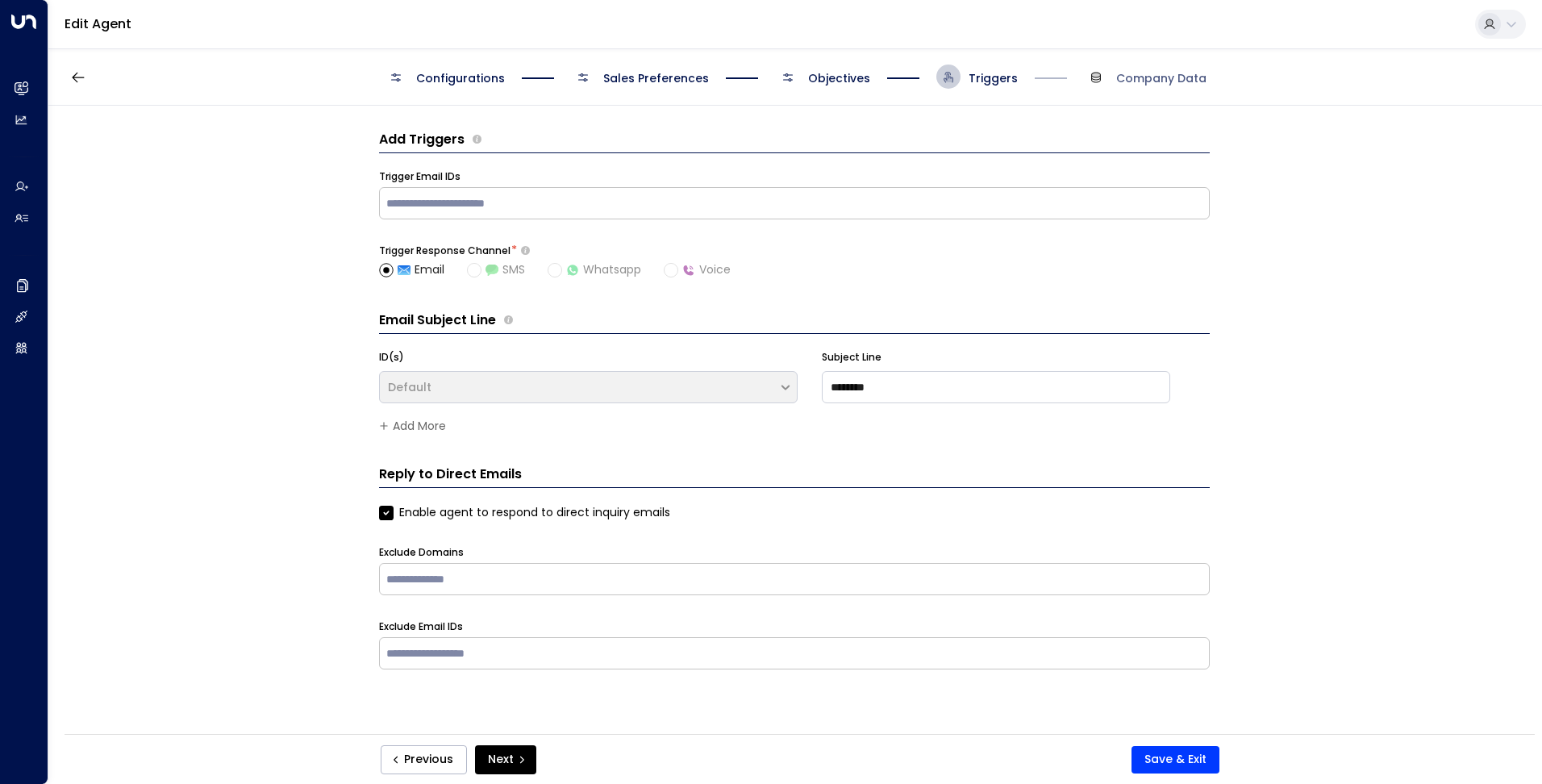
scroll to position [0, 0]
click at [492, 753] on button "Next" at bounding box center [506, 759] width 61 height 29
